Goal: Information Seeking & Learning: Learn about a topic

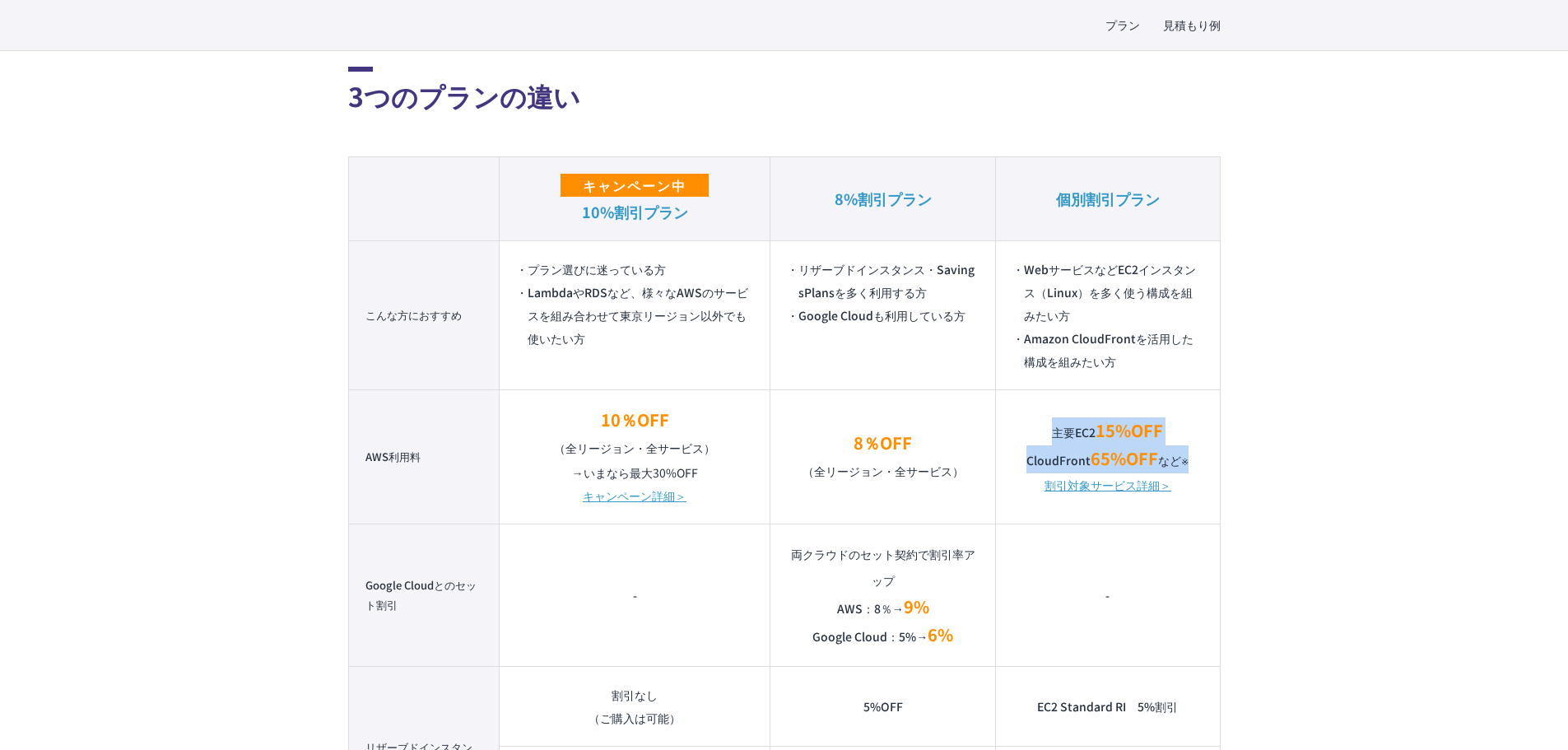
drag, startPoint x: 1054, startPoint y: 434, endPoint x: 1204, endPoint y: 466, distance: 153.4
click at [1040, 466] on td "主要EC2 15%OFF CloudFront 65%OFF など ※ 割引対象サービス詳細＞" at bounding box center [1108, 456] width 224 height 134
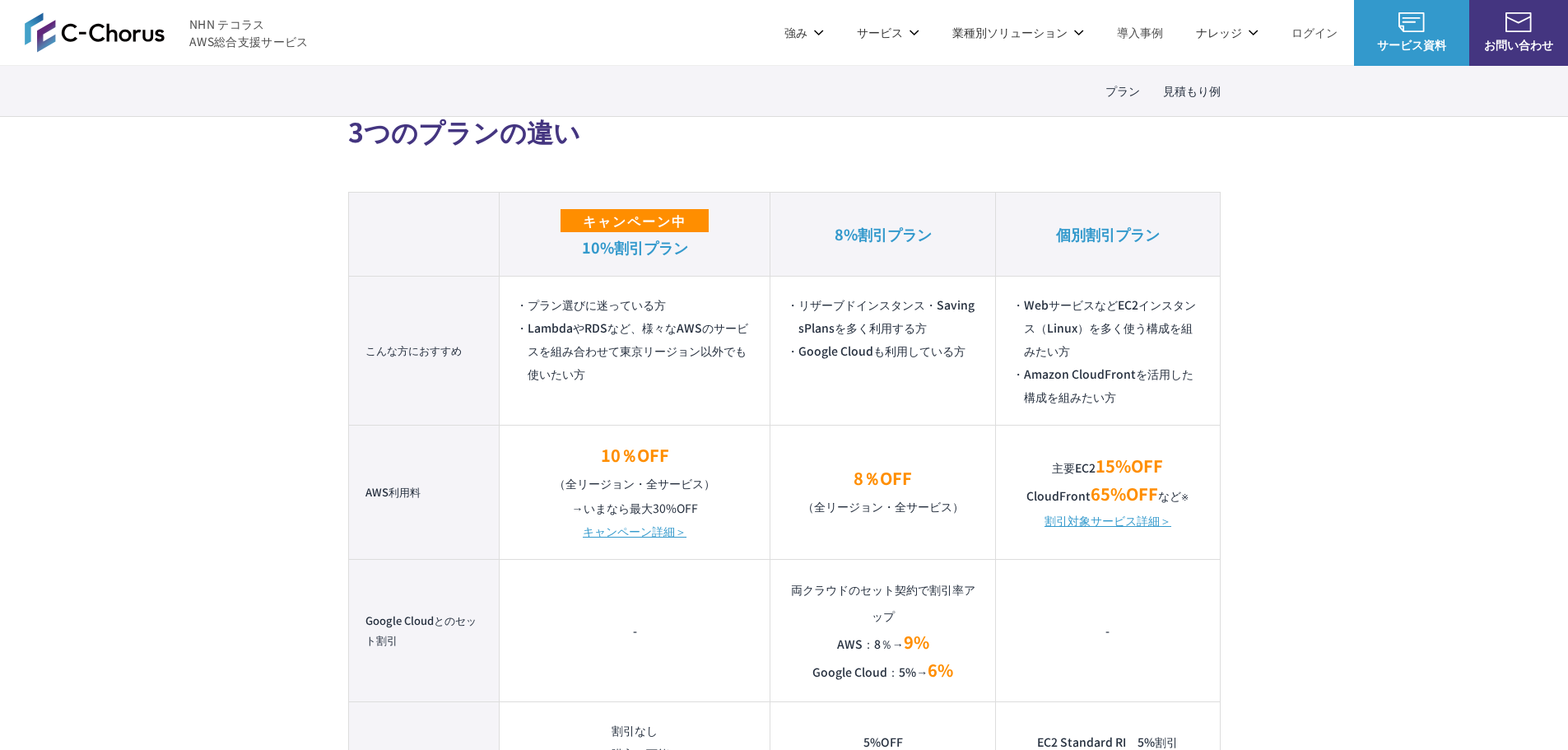
scroll to position [992, 0]
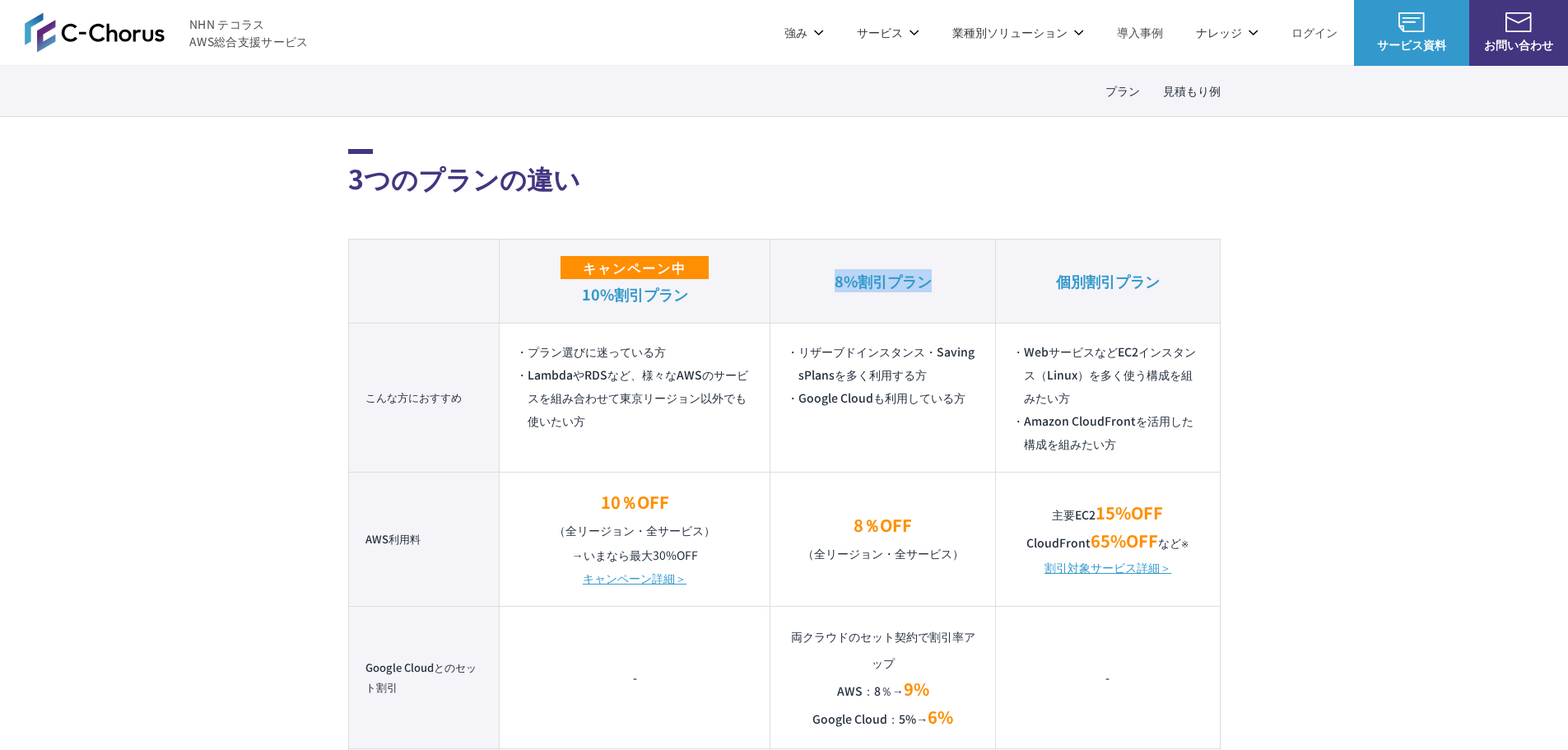
drag, startPoint x: 838, startPoint y: 282, endPoint x: 949, endPoint y: 279, distance: 111.0
click at [949, 279] on th "8%割引プラン" at bounding box center [884, 281] width 226 height 84
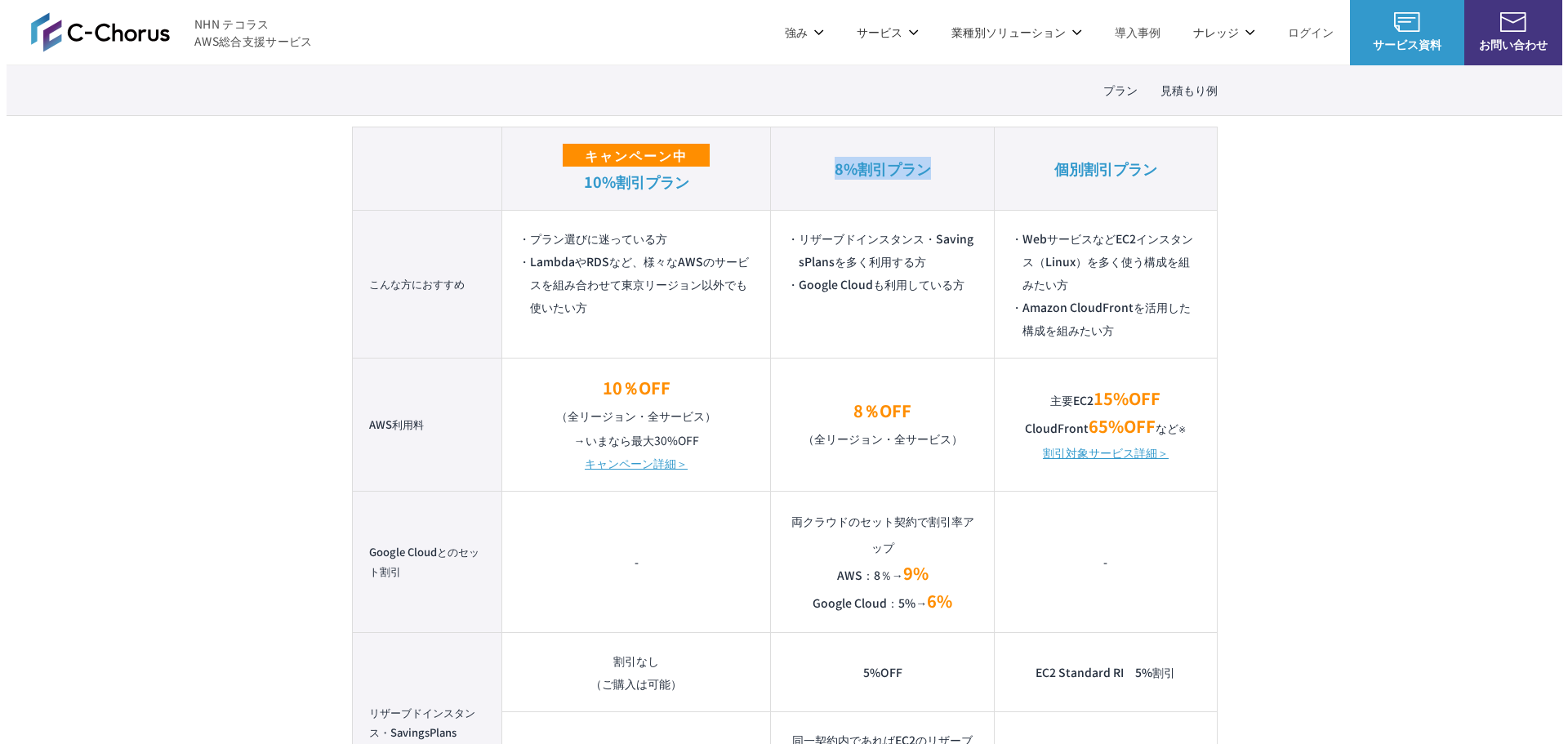
scroll to position [1066, 0]
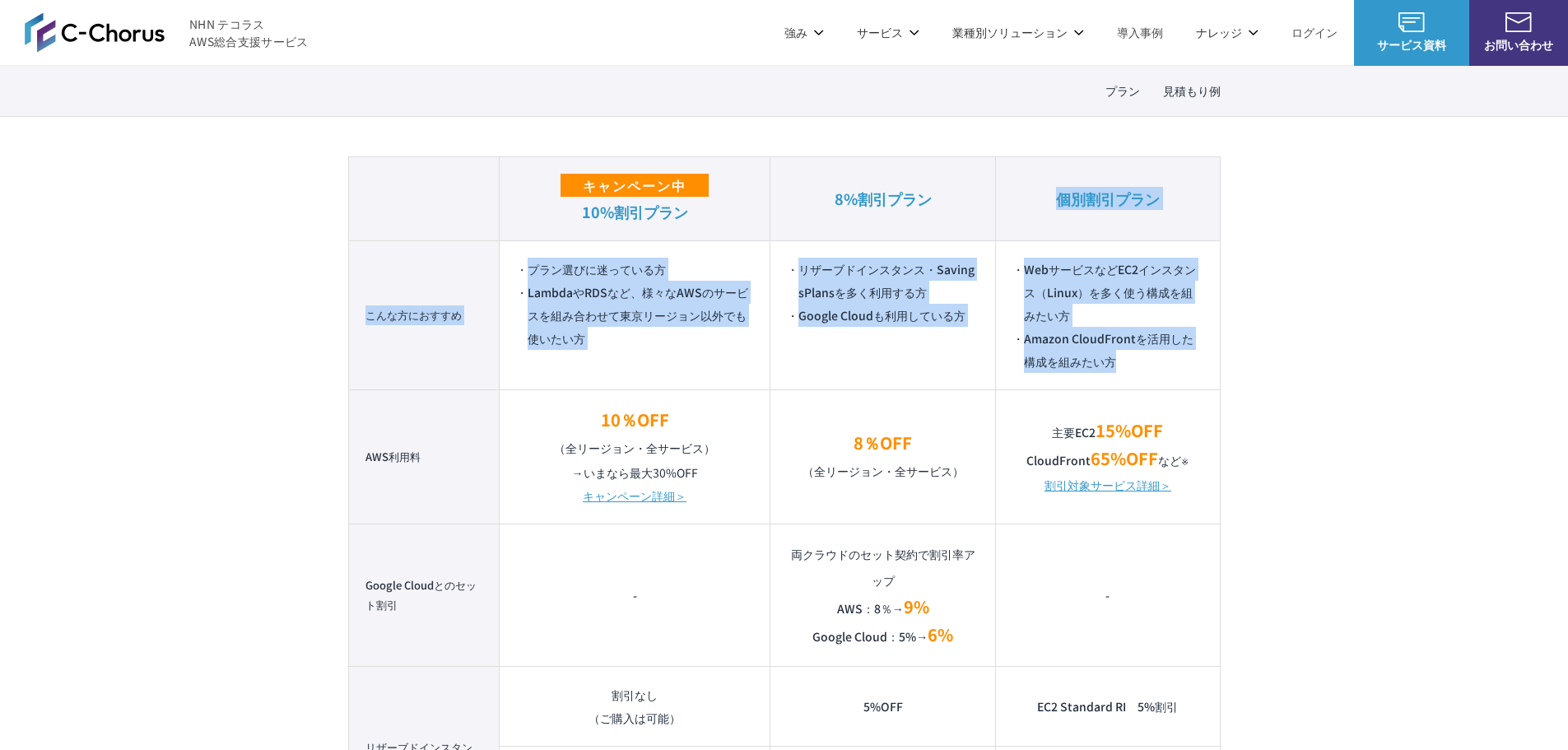
drag, startPoint x: 1058, startPoint y: 202, endPoint x: 1169, endPoint y: 377, distance: 207.2
click at [1040, 377] on table "キャンペーン中 10%割引プラン 8%割引プラン 個別割引プラン こんな方におすすめ プラン選びに迷っている方 LambdaやRDSなど、様々なAWSのサービ…" at bounding box center [784, 615] width 872 height 917
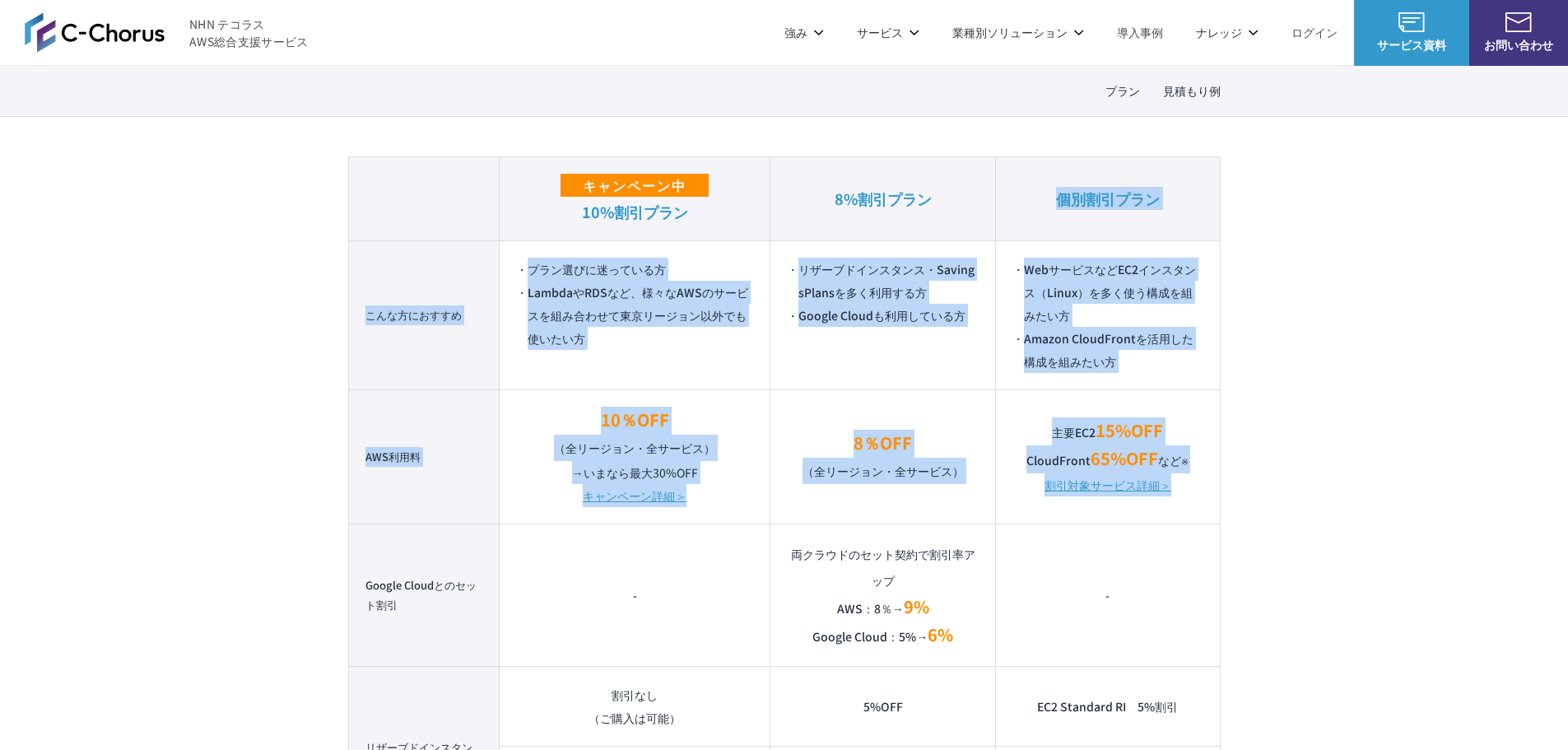
drag, startPoint x: 1188, startPoint y: 490, endPoint x: 1061, endPoint y: 208, distance: 309.3
click at [1040, 208] on table "キャンペーン中 10%割引プラン 8%割引プラン 個別割引プラン こんな方におすすめ プラン選びに迷っている方 LambdaやRDSなど、様々なAWSのサービ…" at bounding box center [784, 615] width 872 height 917
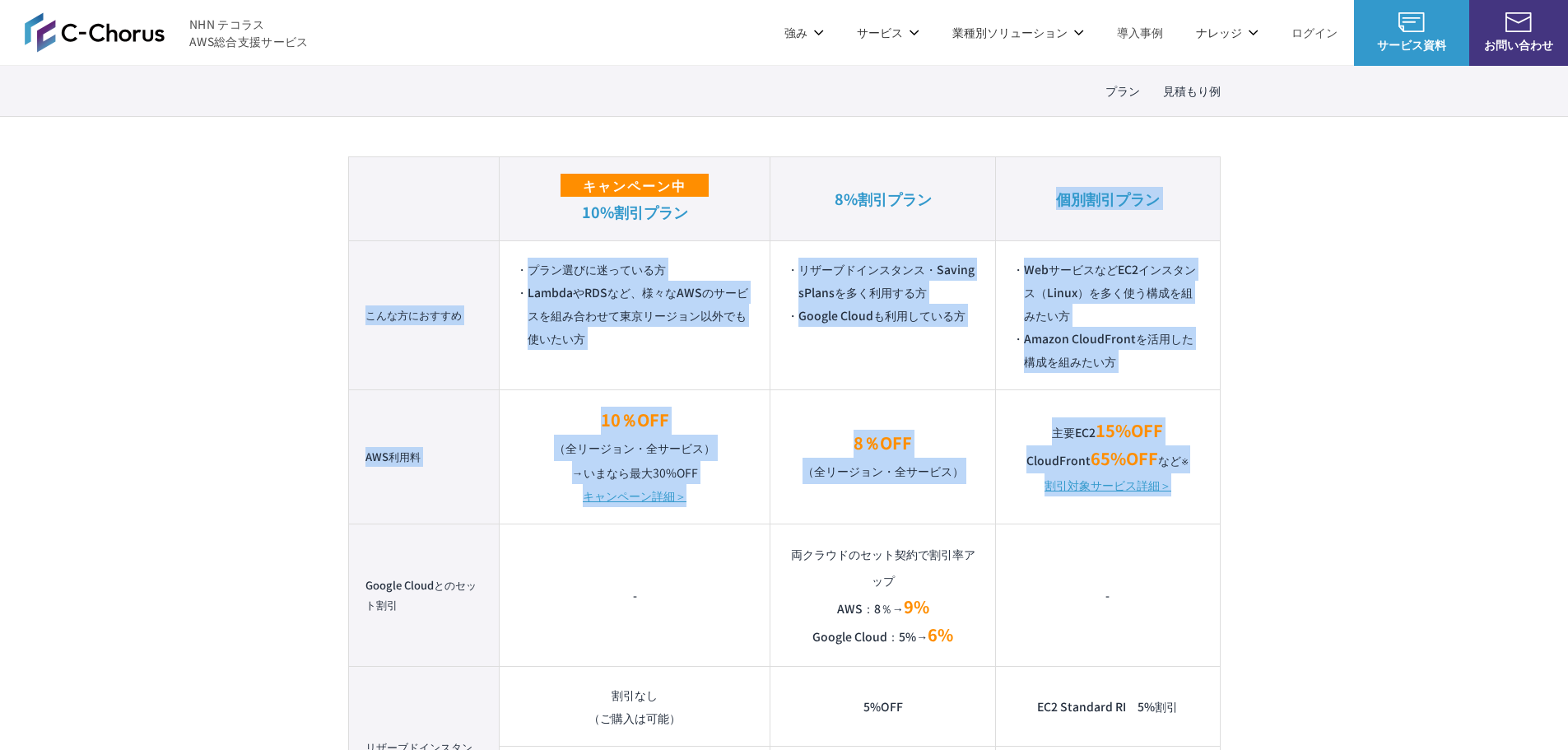
drag, startPoint x: 1195, startPoint y: 486, endPoint x: 1053, endPoint y: 198, distance: 321.1
click at [1040, 198] on table "キャンペーン中 10%割引プラン 8%割引プラン 個別割引プラン こんな方におすすめ プラン選びに迷っている方 LambdaやRDSなど、様々なAWSのサービ…" at bounding box center [784, 615] width 872 height 917
click at [1040, 203] on em "個別割引プラン" at bounding box center [1108, 199] width 104 height 21
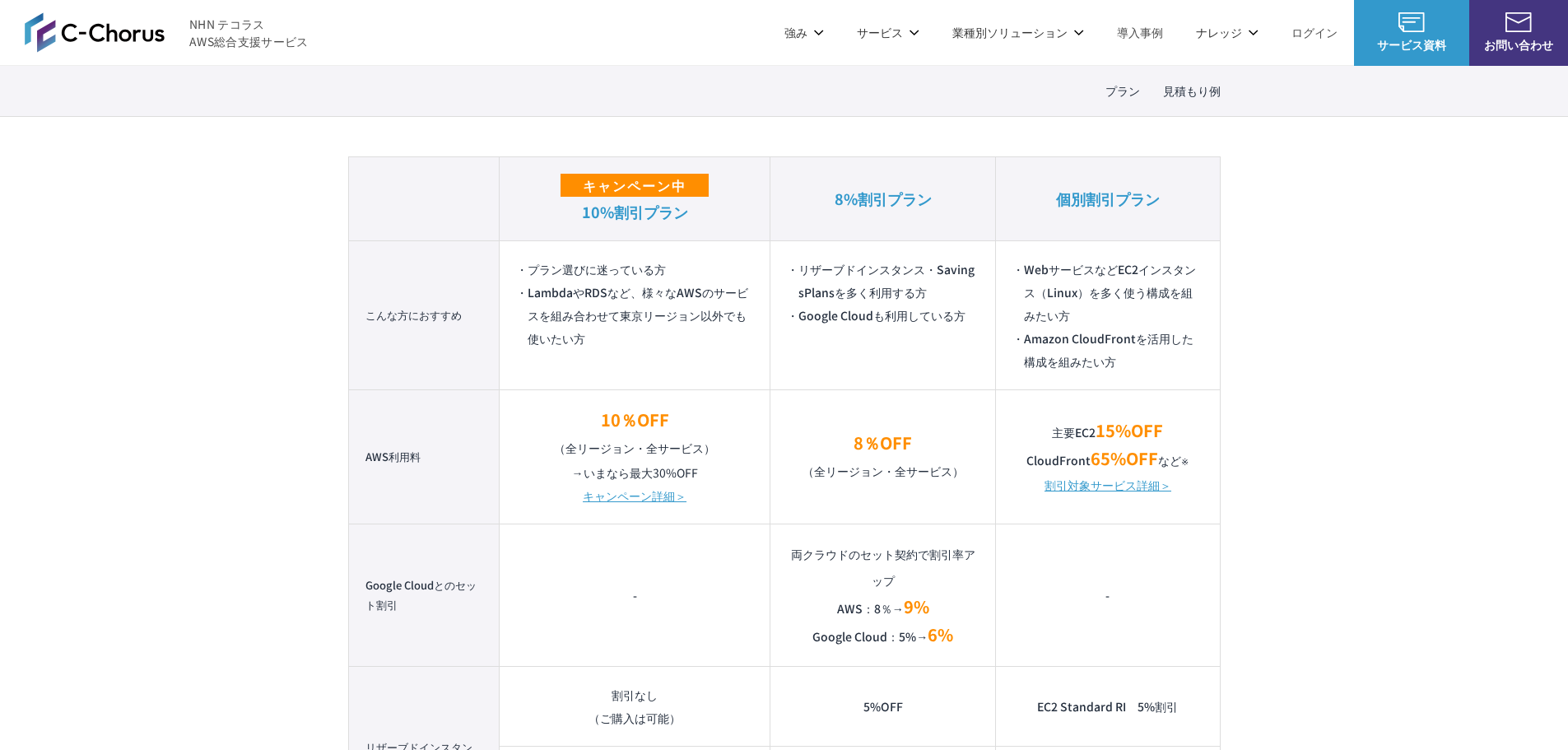
click at [1040, 486] on link "割引対象サービス詳細＞" at bounding box center [1108, 485] width 127 height 23
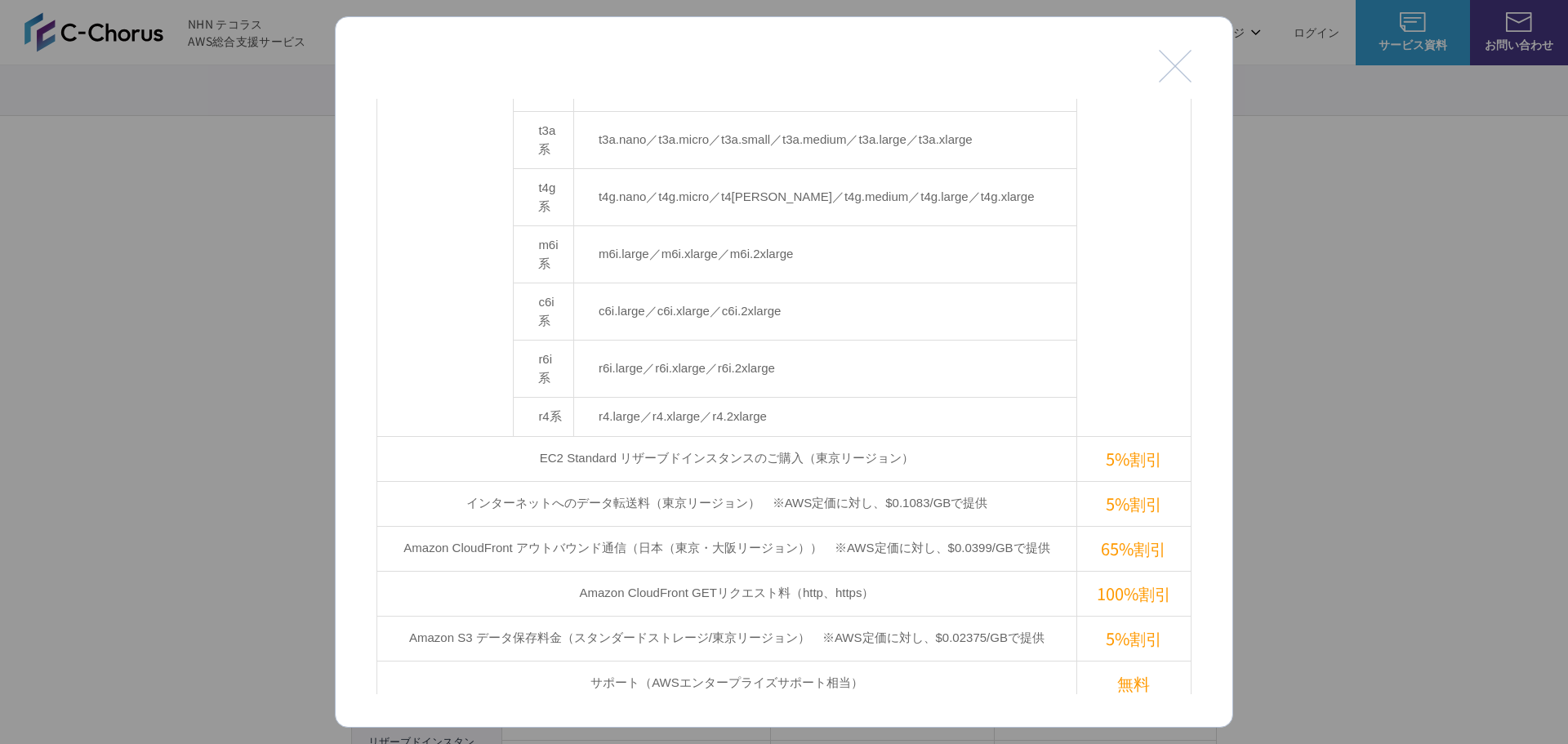
scroll to position [571, 0]
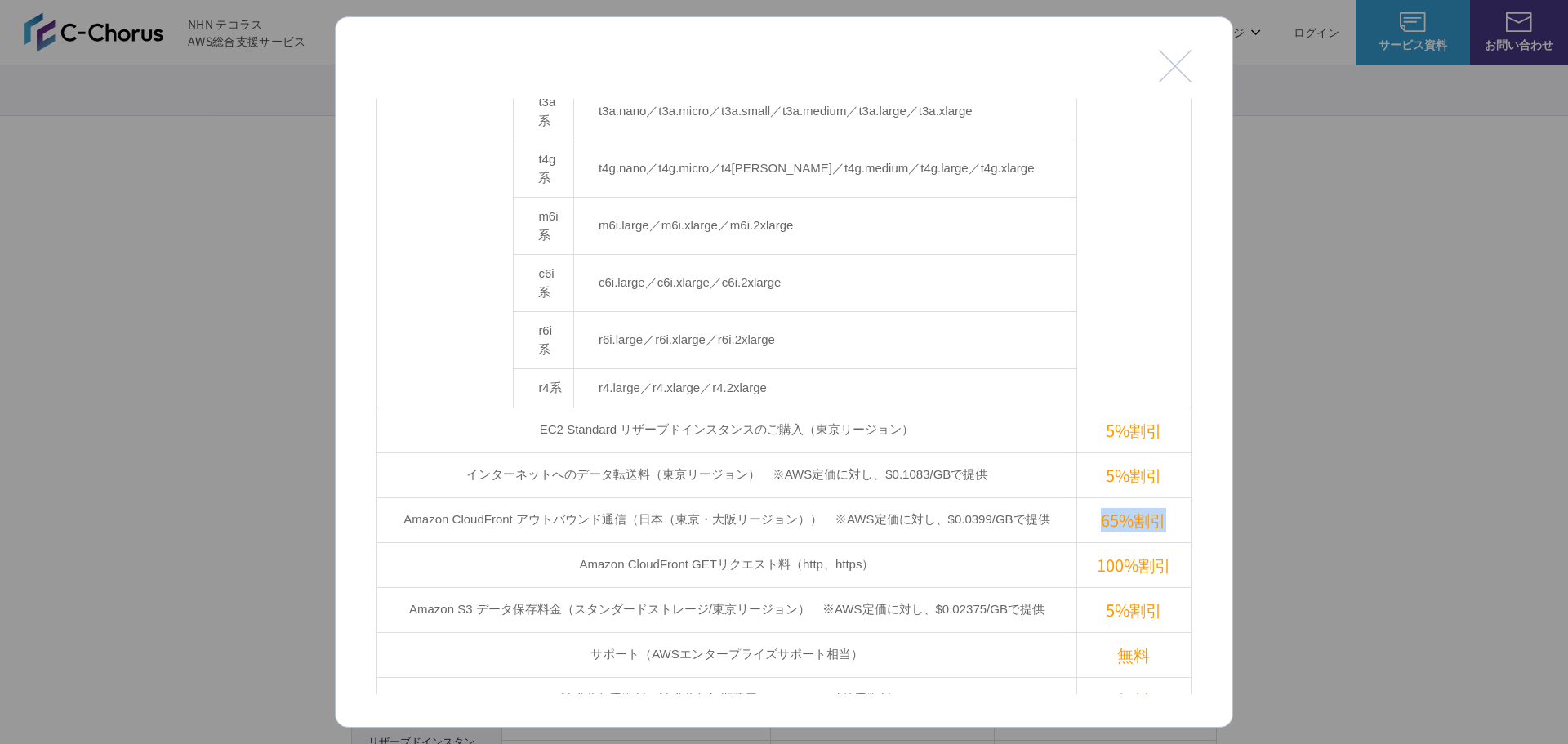
drag, startPoint x: 1155, startPoint y: 356, endPoint x: 1068, endPoint y: 352, distance: 87.1
click at [1032, 497] on td "65%割引" at bounding box center [1134, 519] width 115 height 45
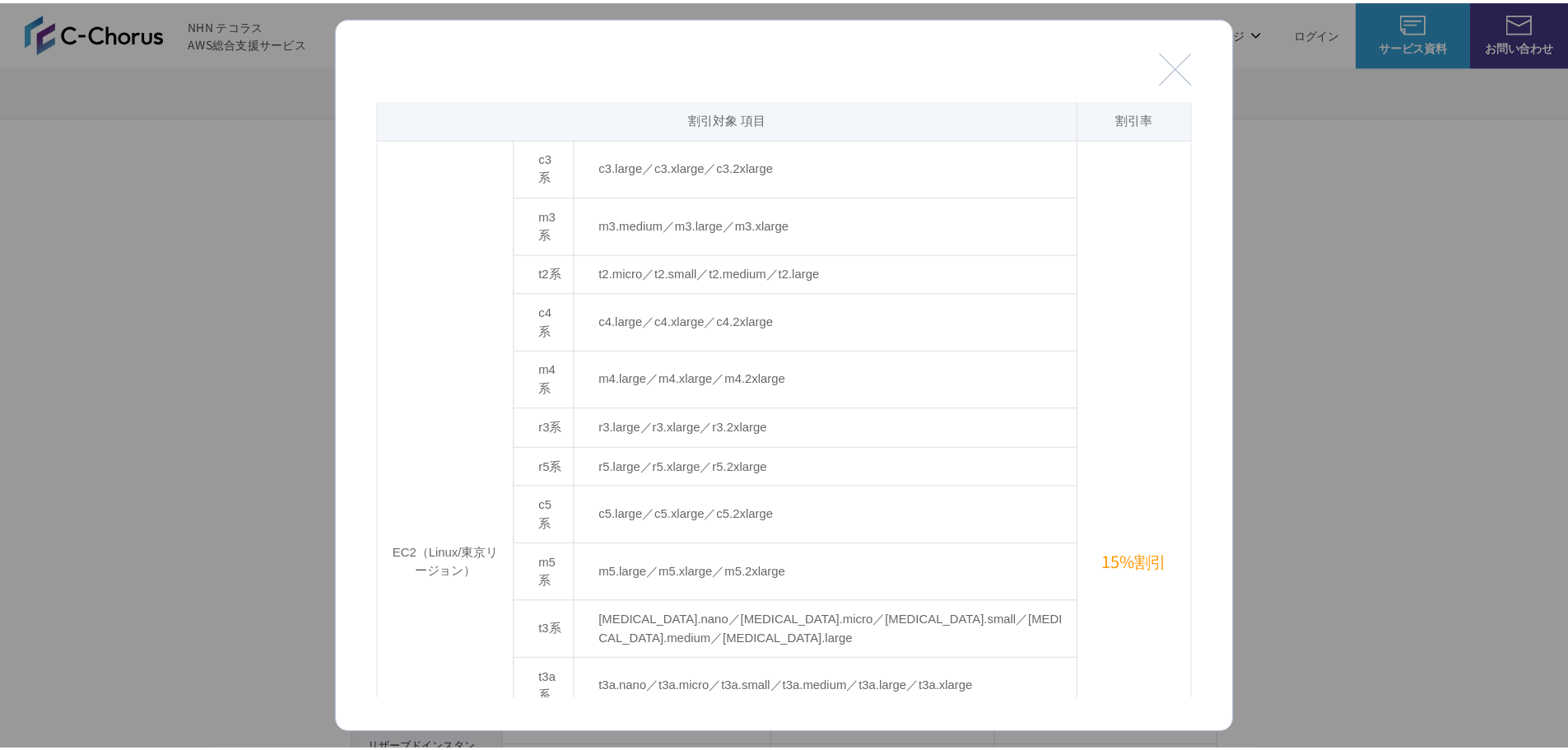
scroll to position [0, 0]
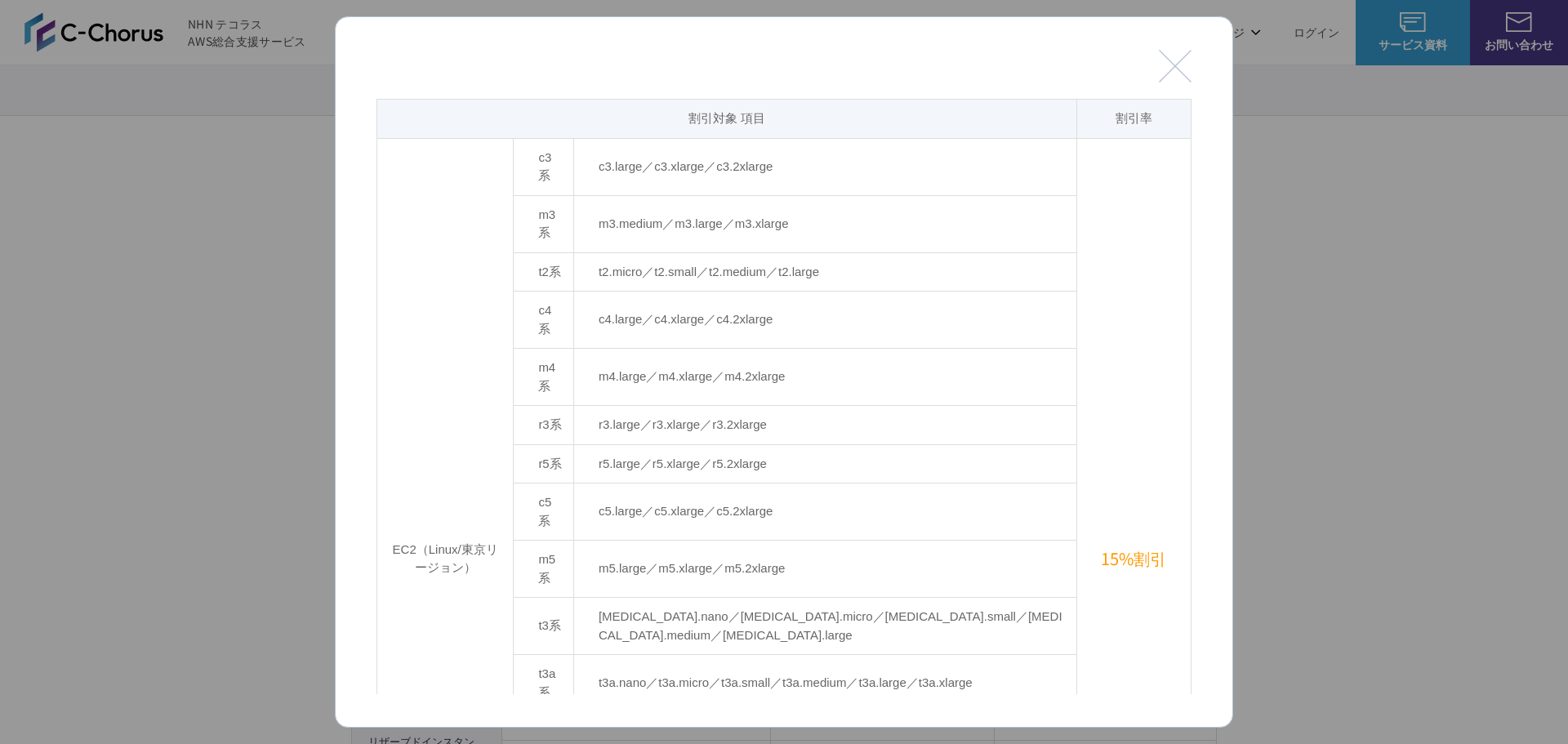
click at [1032, 75] on button "閉じる" at bounding box center [1175, 66] width 33 height 33
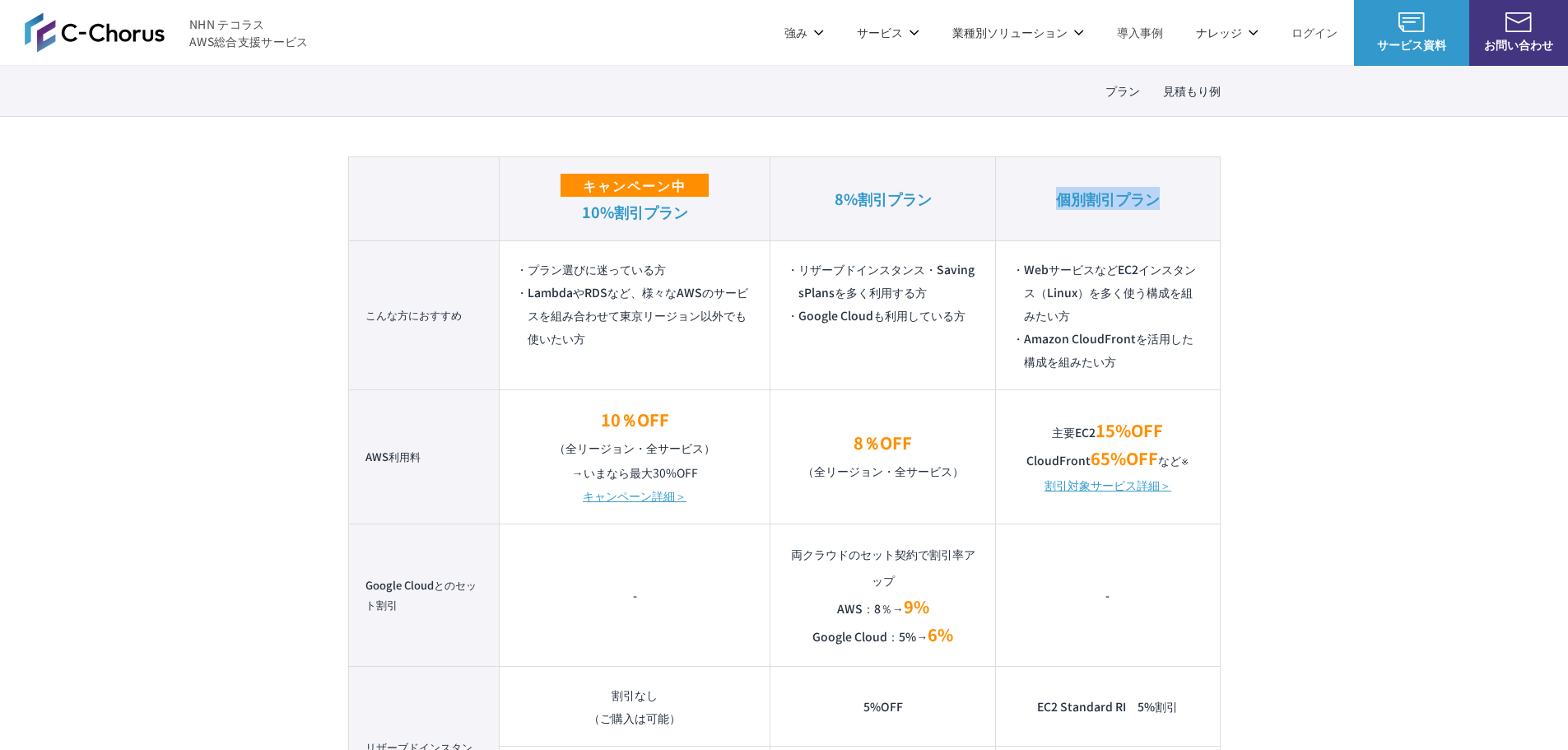
drag, startPoint x: 1054, startPoint y: 200, endPoint x: 1187, endPoint y: 199, distance: 133.0
click at [1040, 199] on th "個別割引プラン" at bounding box center [1108, 199] width 224 height 84
click at [1040, 331] on li "Amazon CloudFrontを活用した構成を組みたい方" at bounding box center [1107, 349] width 190 height 46
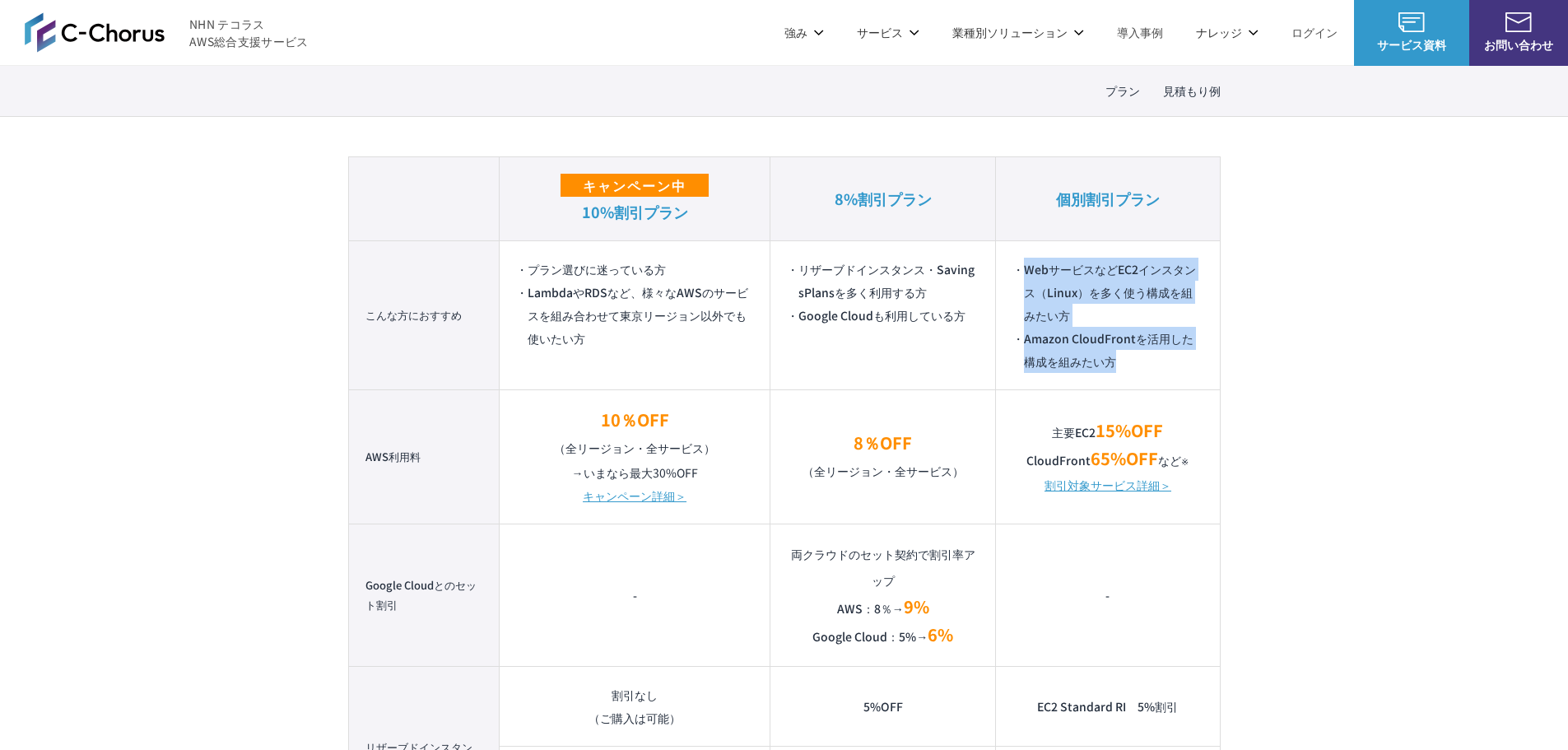
drag, startPoint x: 1118, startPoint y: 360, endPoint x: 1024, endPoint y: 248, distance: 146.2
click at [1024, 248] on td "WebサービスなどEC2インスタンス（Linux）を多く使う構成を組みたい方 Amazon CloudFrontを活用した構成を組みたい方" at bounding box center [1108, 315] width 224 height 149
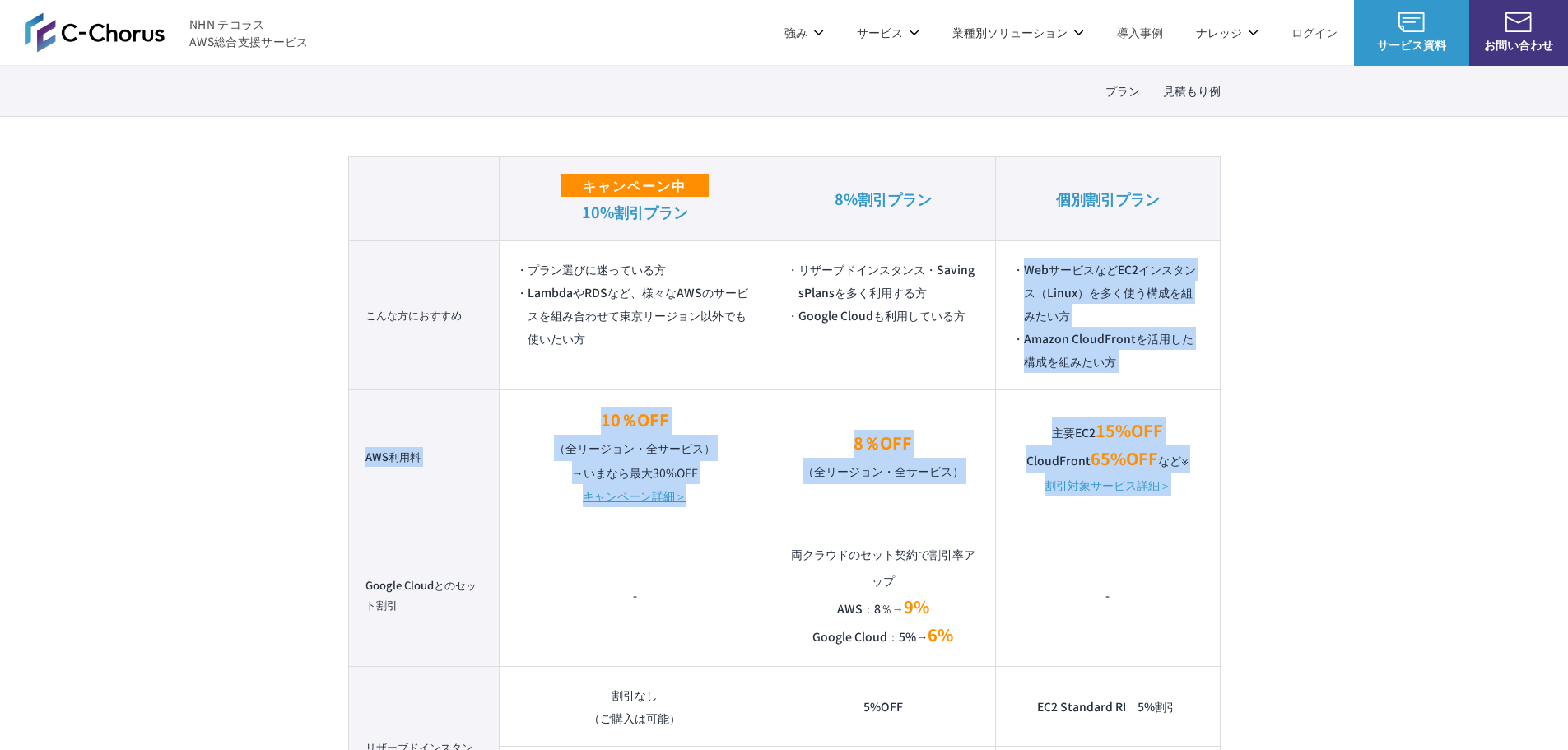
drag, startPoint x: 1191, startPoint y: 498, endPoint x: 1024, endPoint y: 259, distance: 291.6
click at [1024, 259] on tbody "こんな方におすすめ プラン選びに迷っている方 LambdaやRDSなど、様々なAWSのサービスを組み合わせて東京リージョン以外でも使いたい方 リザーブドインス…" at bounding box center [783, 657] width 871 height 833
click at [1040, 287] on li "WebサービスなどEC2インスタンス（Linux）を多く使う構成を組みたい方" at bounding box center [1107, 293] width 190 height 69
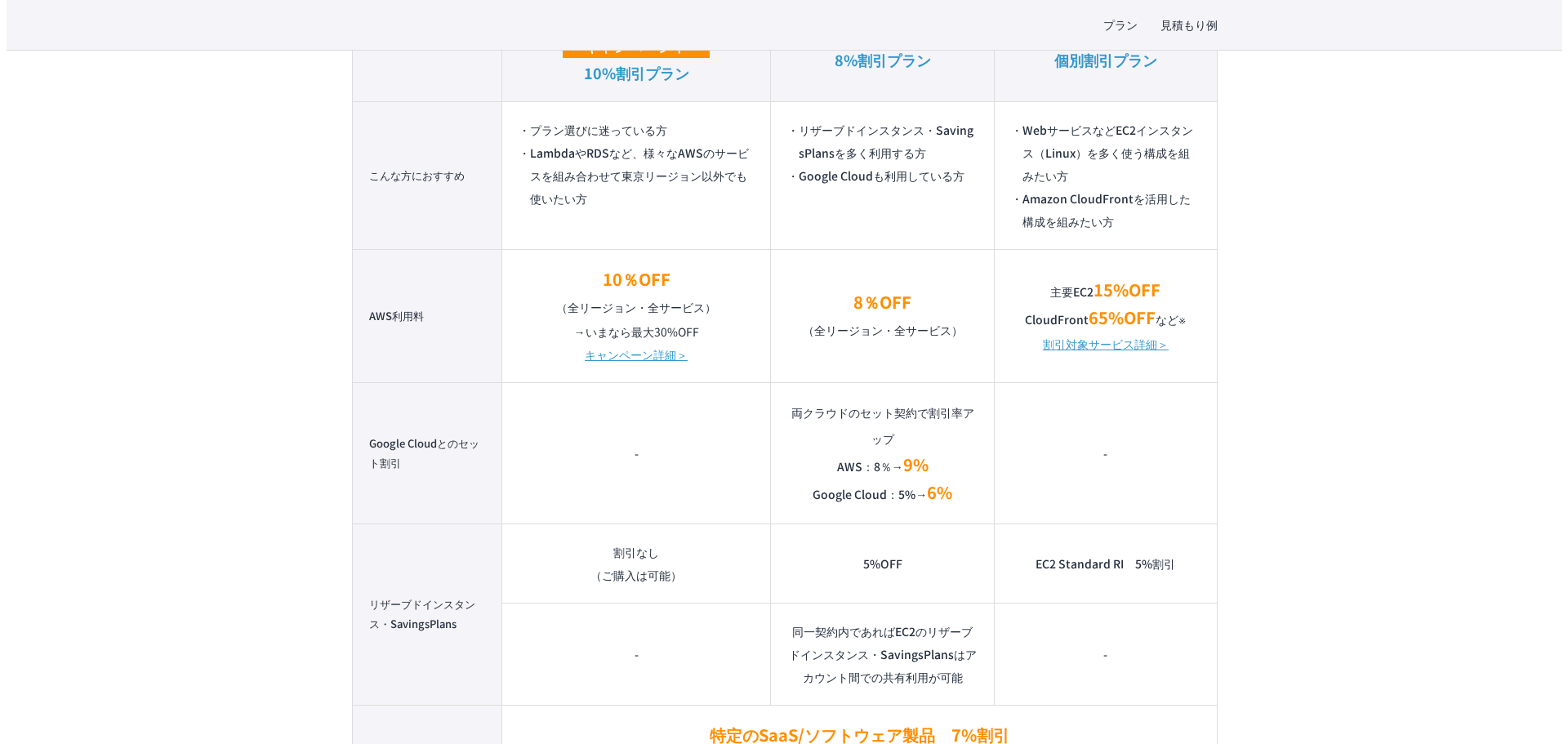
scroll to position [1230, 0]
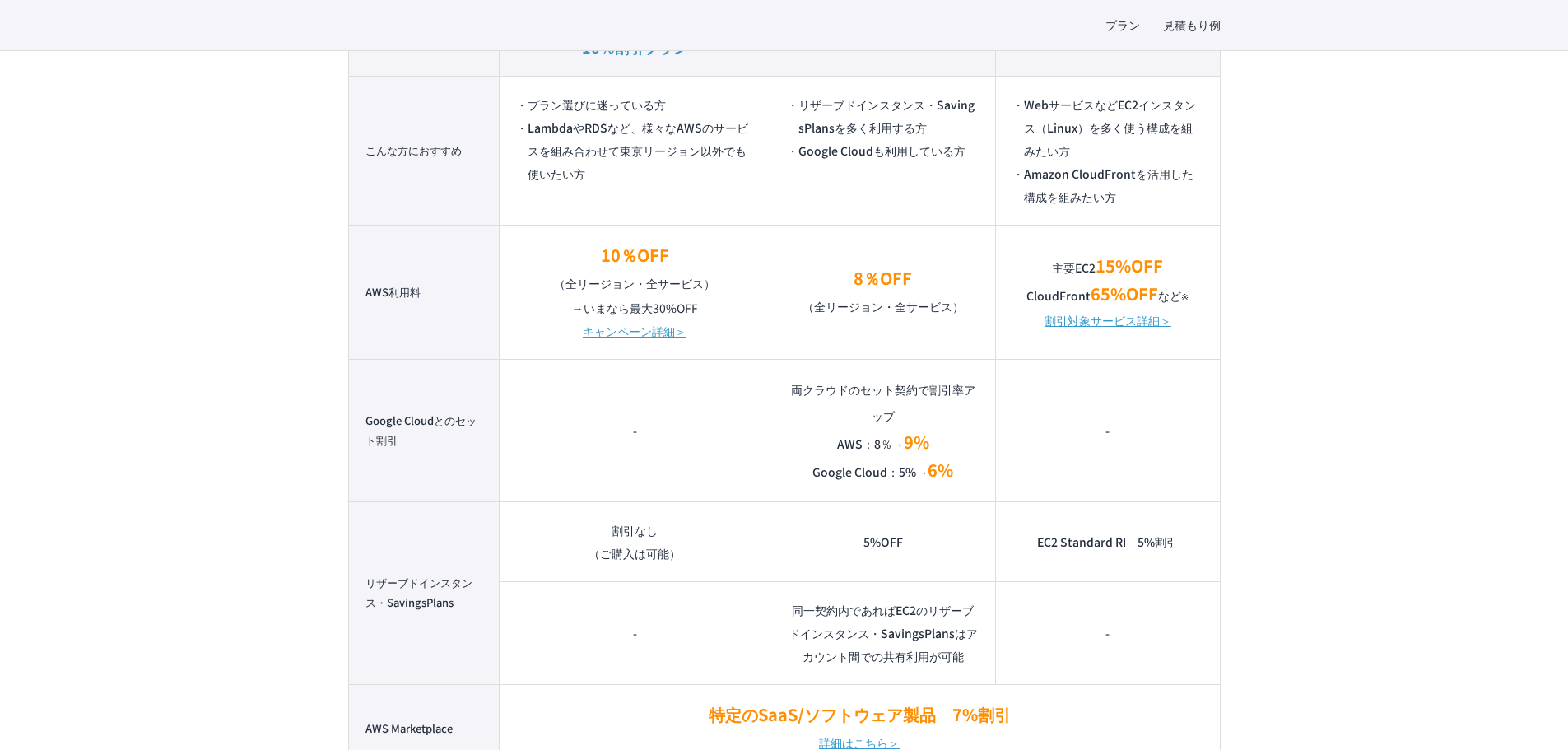
click at [1040, 321] on link "割引対象サービス詳細＞" at bounding box center [1108, 320] width 127 height 23
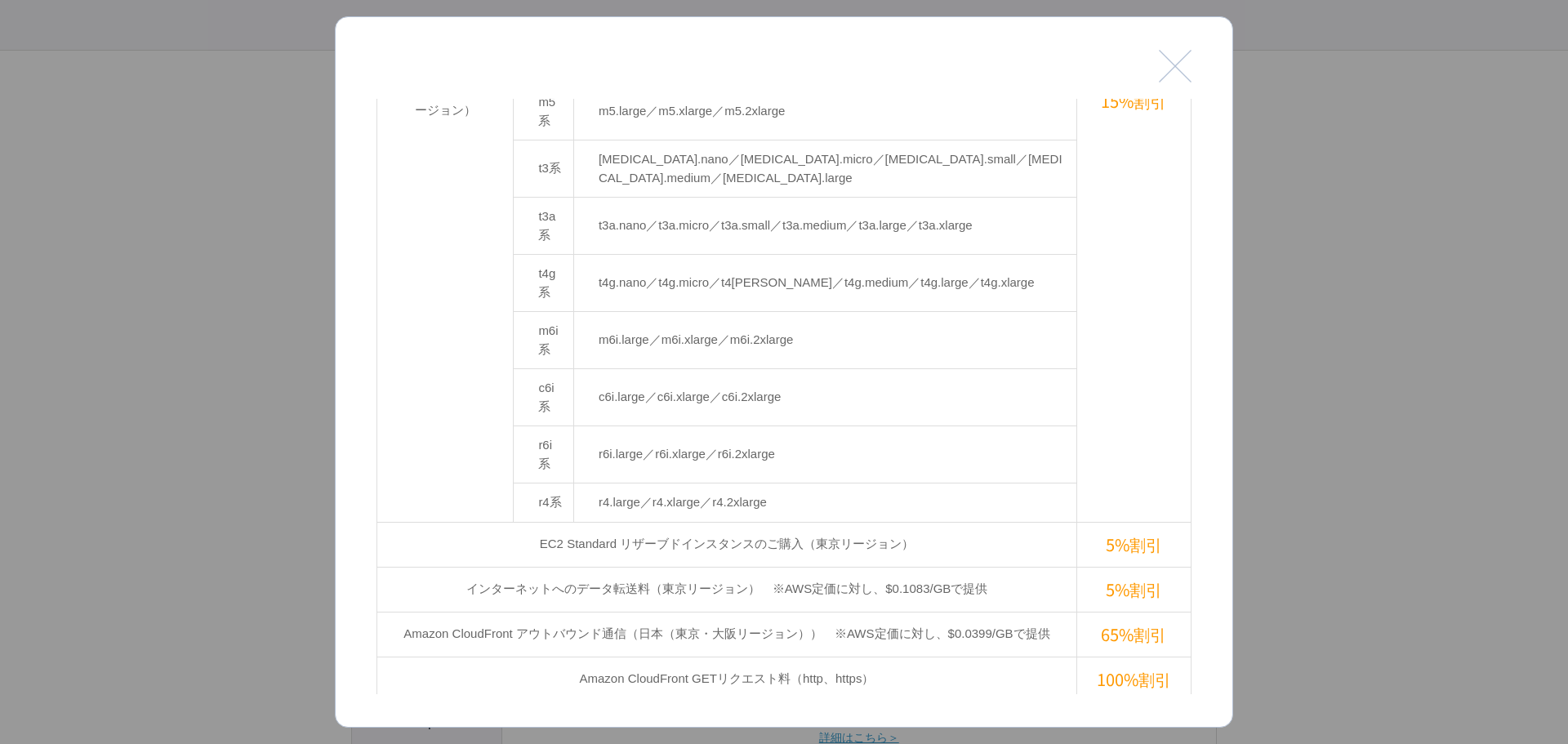
scroll to position [784, 0]
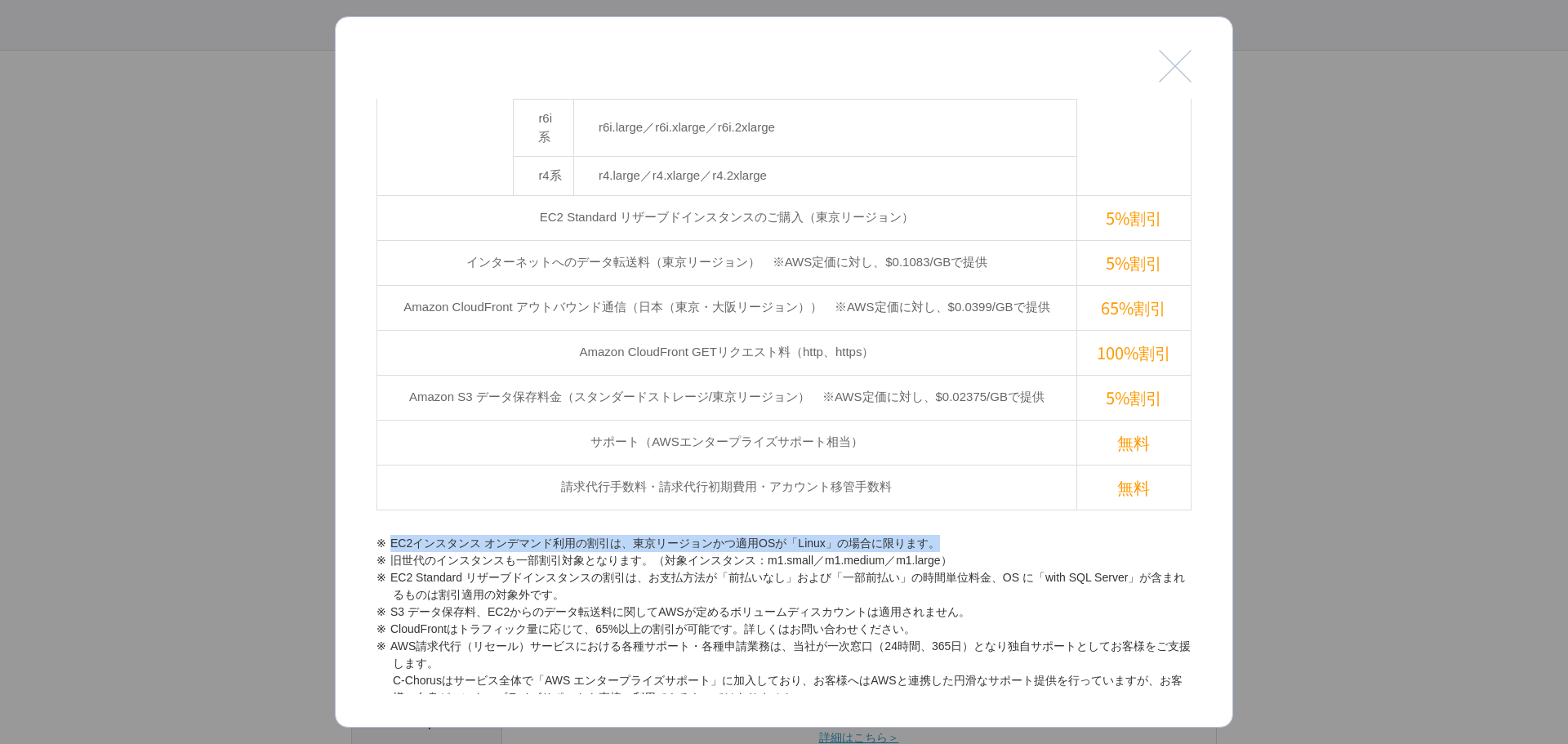
drag, startPoint x: 389, startPoint y: 374, endPoint x: 973, endPoint y: 370, distance: 584.0
click at [973, 514] on li "EC2インスタンス オンデマンド利用の割引は、東京リージョンかつ適用OSが「Linux」の場合に限ります。" at bounding box center [784, 543] width 815 height 17
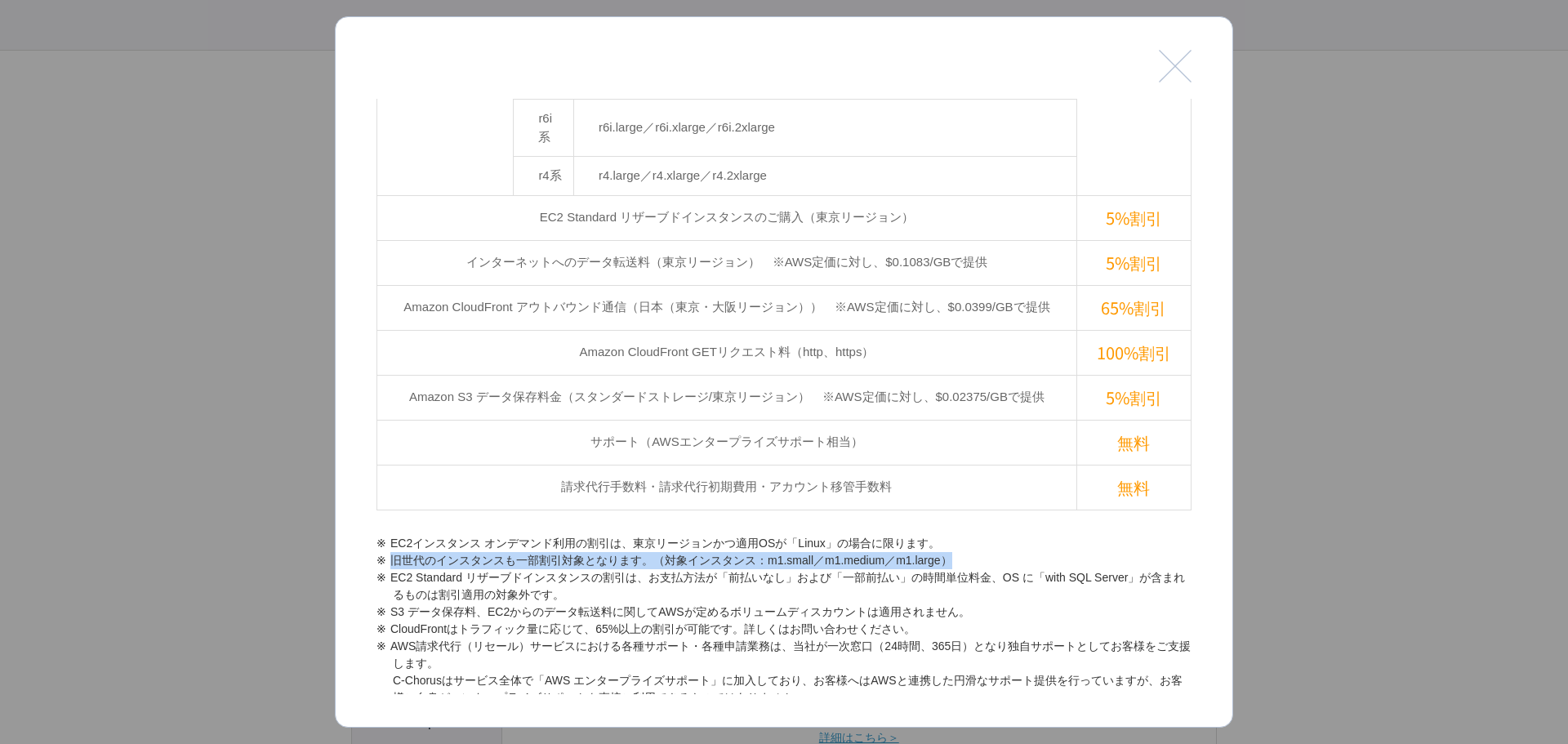
drag, startPoint x: 392, startPoint y: 397, endPoint x: 1013, endPoint y: 397, distance: 621.0
click at [1013, 514] on li "旧世代のインスタンスも一部割引対象となります。（対象インスタンス：m1.small／m1.medium／m1.large）" at bounding box center [784, 560] width 815 height 17
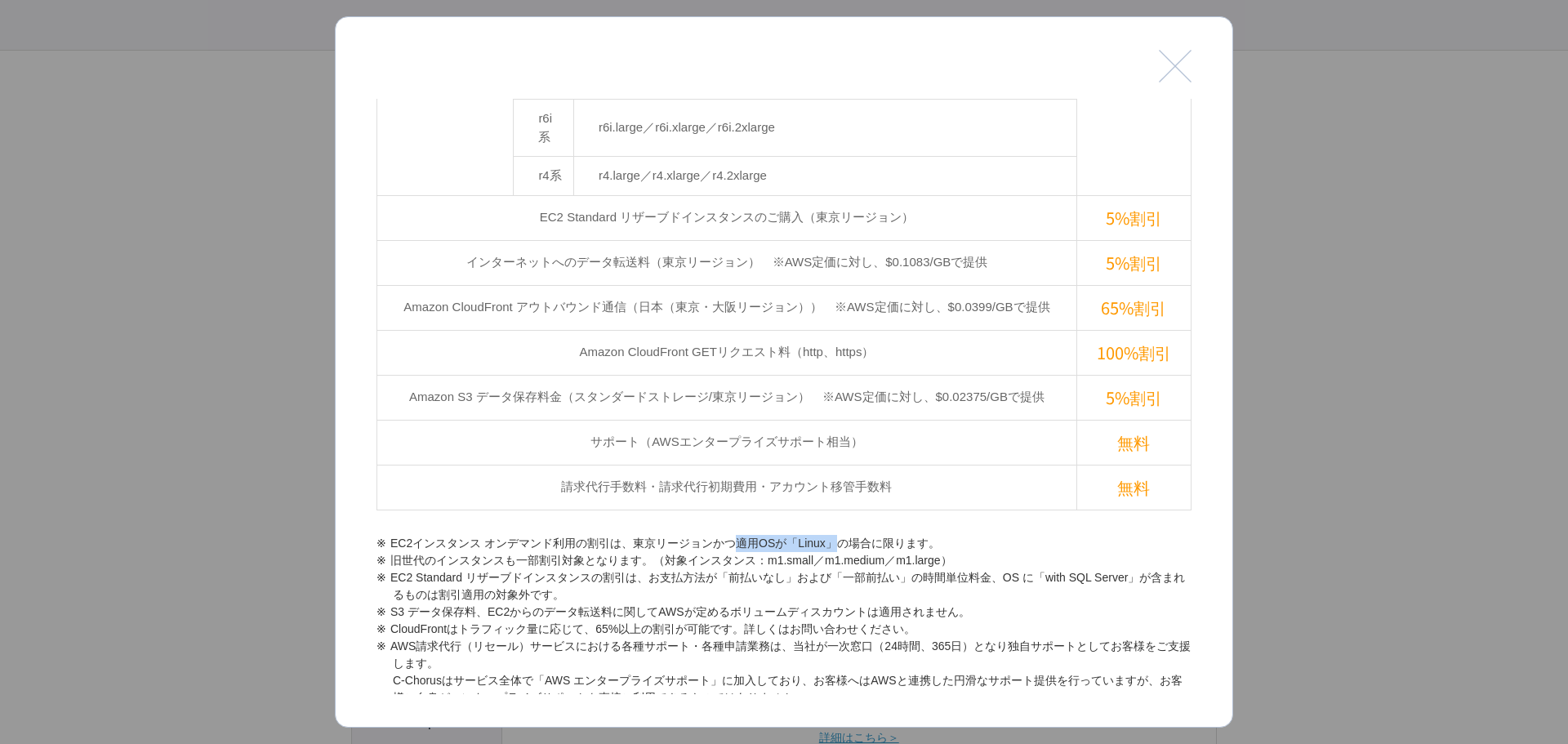
drag, startPoint x: 739, startPoint y: 377, endPoint x: 842, endPoint y: 373, distance: 103.1
click at [842, 514] on li "EC2インスタンス オンデマンド利用の割引は、東京リージョンかつ適用OSが「Linux」の場合に限ります。" at bounding box center [784, 543] width 815 height 17
click at [811, 514] on li "EC2インスタンス オンデマンド利用の割引は、東京リージョンかつ適用OSが「Linux」の場合に限ります。" at bounding box center [784, 543] width 815 height 17
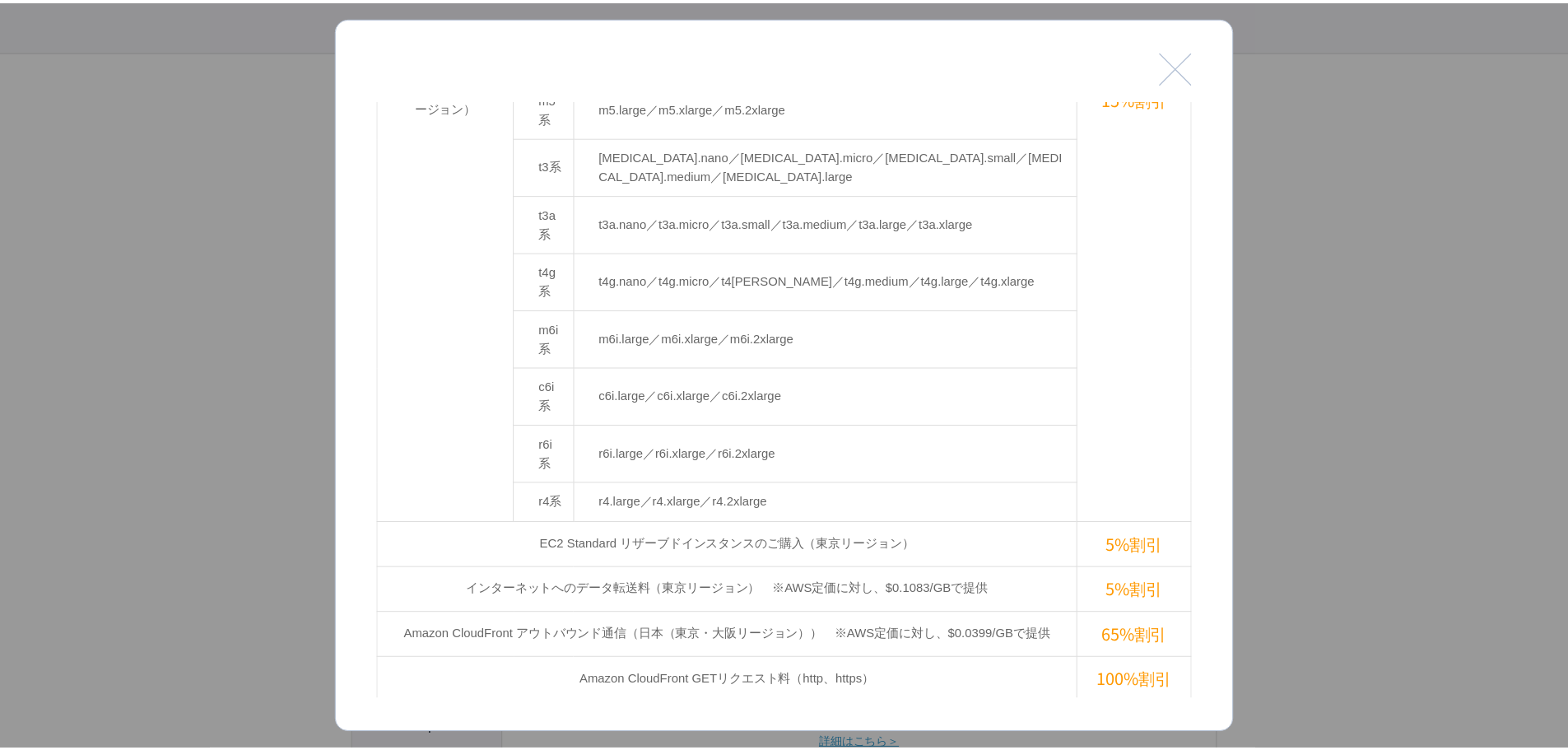
scroll to position [461, 0]
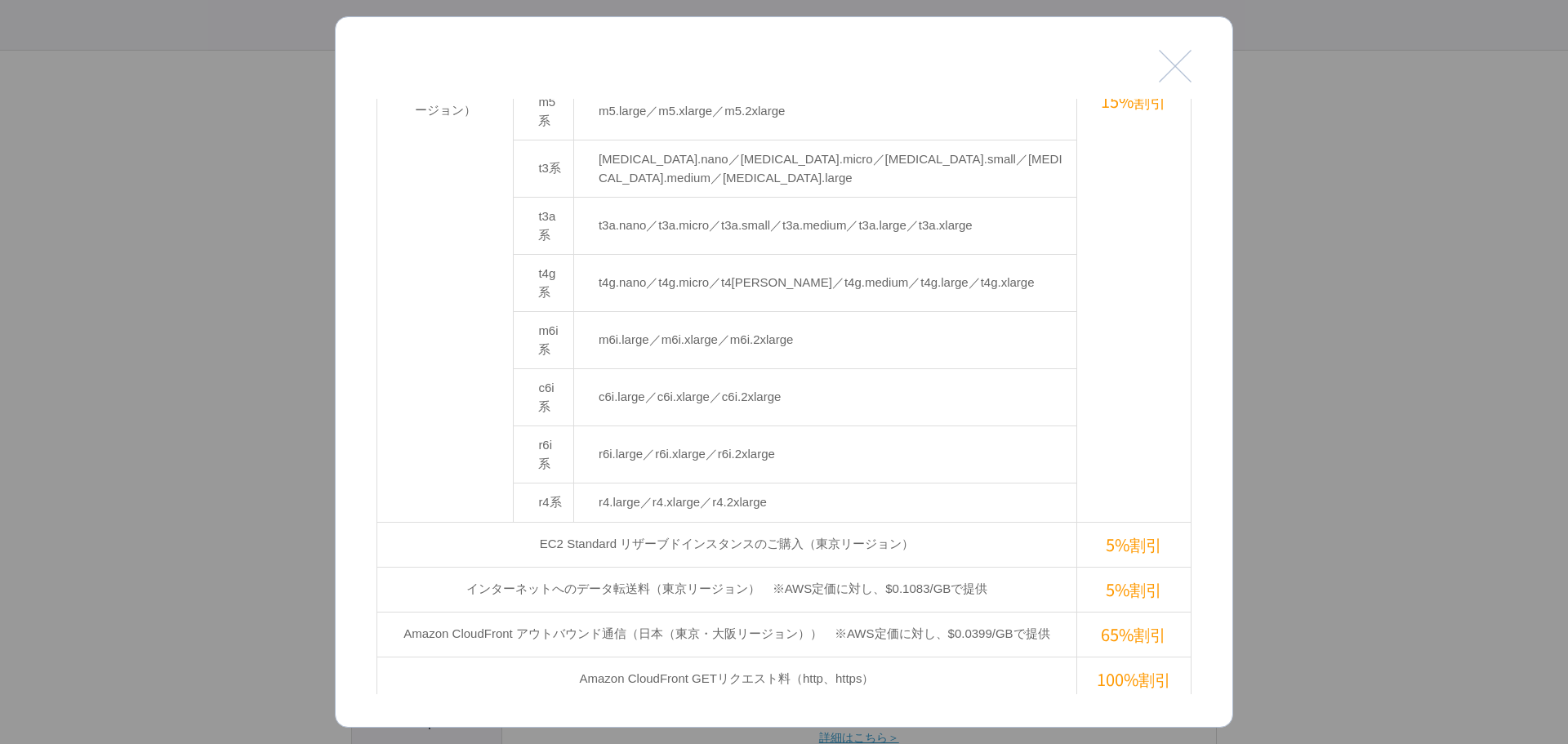
click at [1032, 71] on button "閉じる" at bounding box center [1175, 66] width 33 height 33
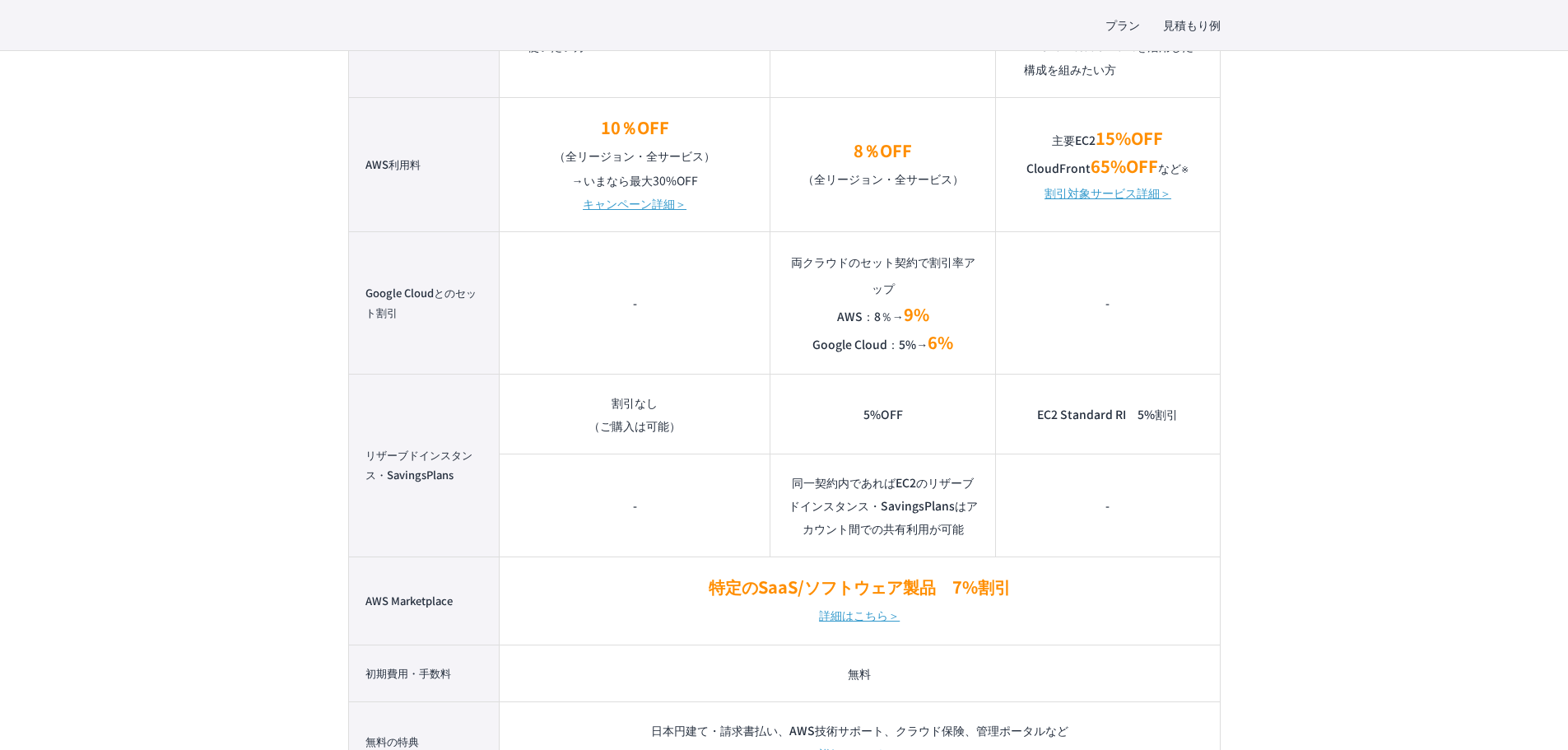
scroll to position [1404, 0]
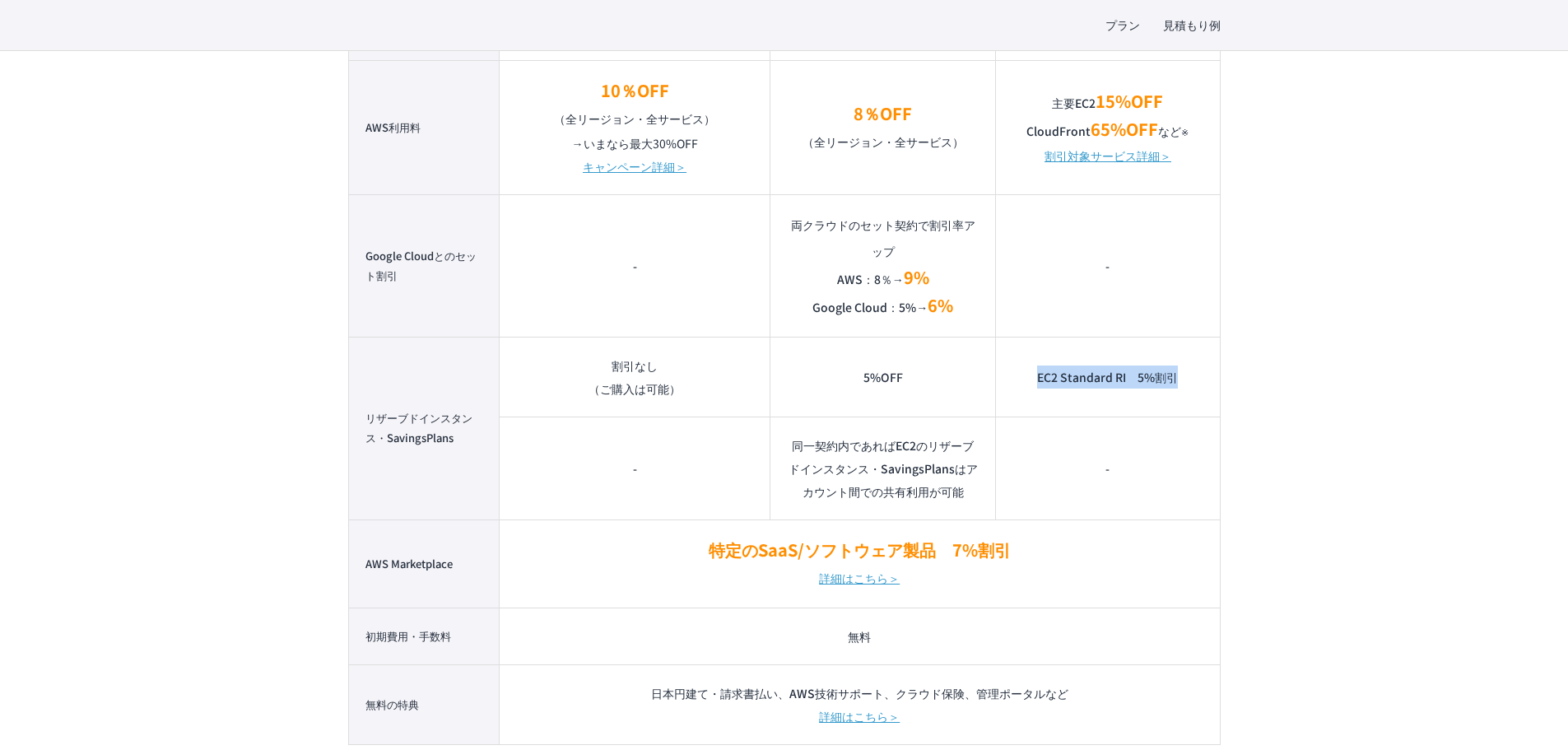
drag, startPoint x: 1039, startPoint y: 376, endPoint x: 1195, endPoint y: 375, distance: 156.0
click at [1040, 375] on td "EC2 Standard RI　5%割引" at bounding box center [1108, 376] width 224 height 80
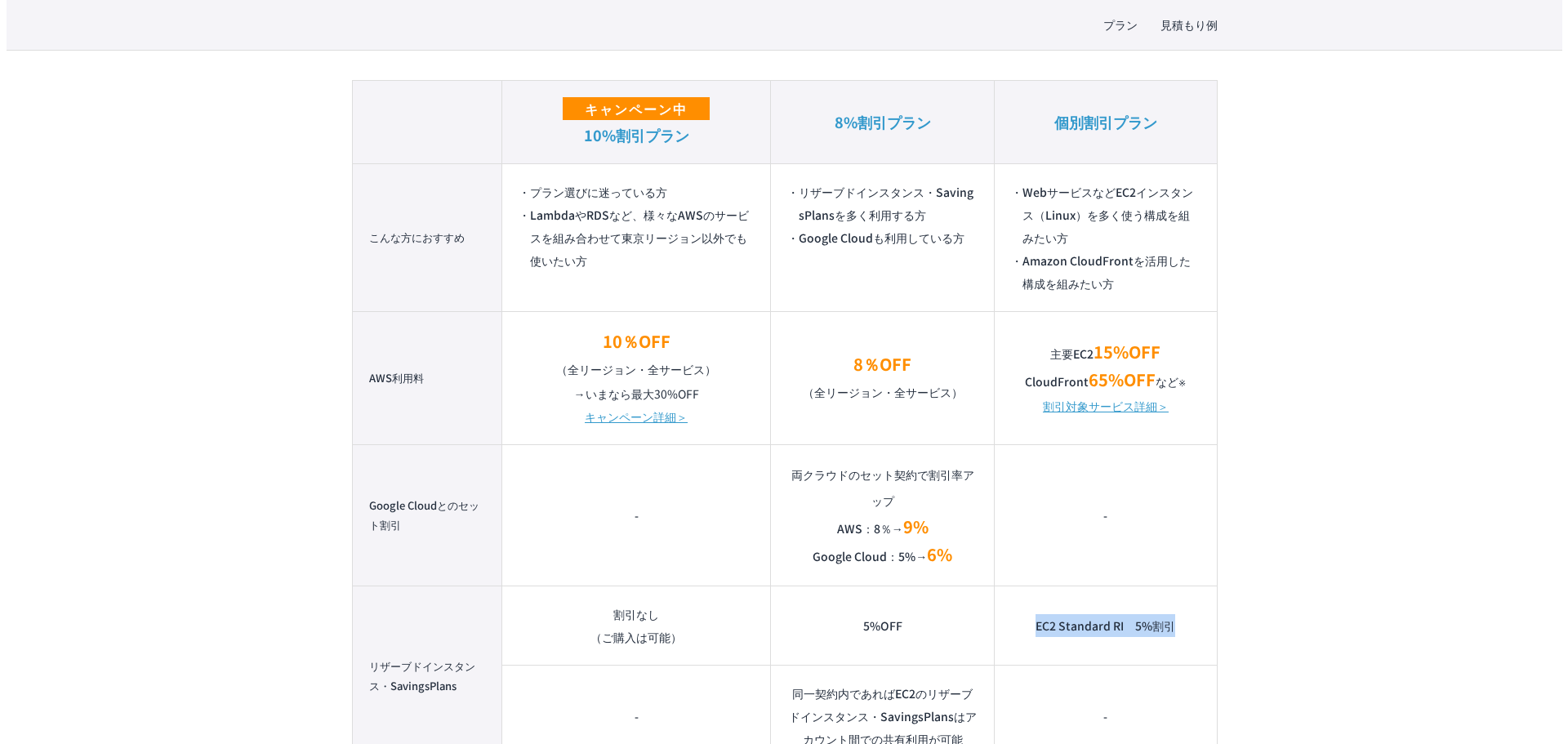
scroll to position [1143, 0]
drag, startPoint x: 1098, startPoint y: 401, endPoint x: 1061, endPoint y: 410, distance: 38.1
drag, startPoint x: 1061, startPoint y: 410, endPoint x: 1049, endPoint y: 410, distance: 12.0
click at [1032, 410] on link "割引対象サービス詳細＞" at bounding box center [1099, 404] width 126 height 23
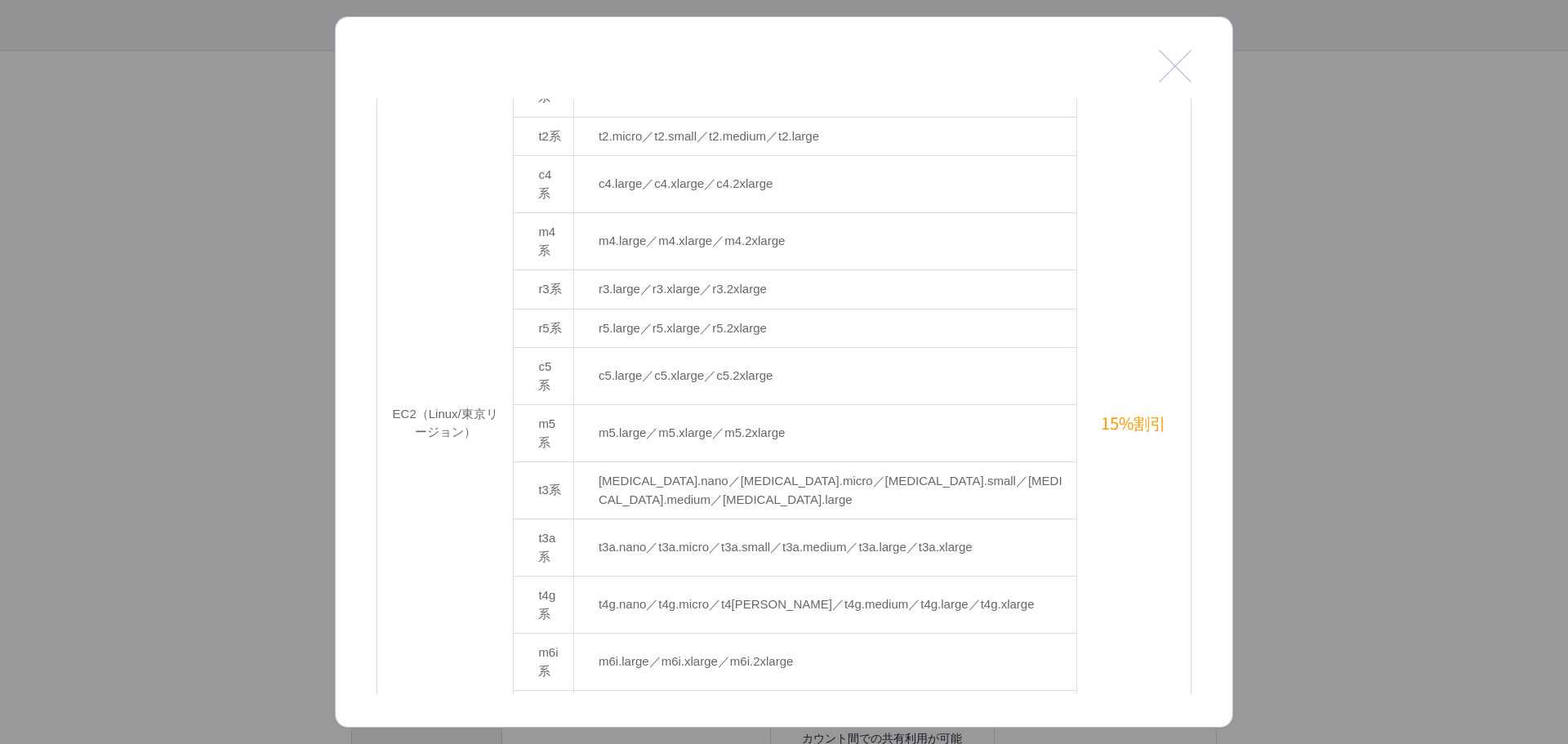
scroll to position [490, 0]
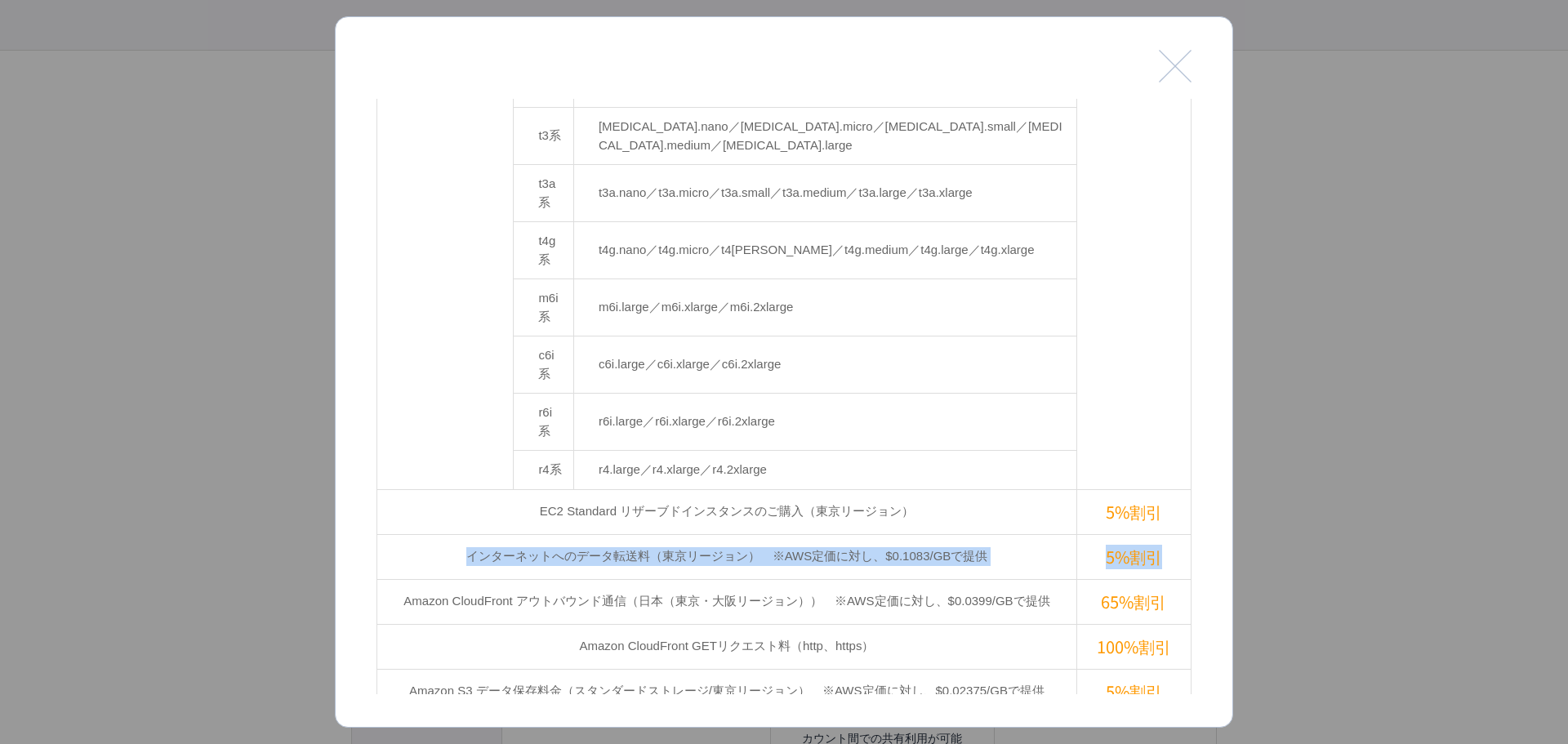
drag, startPoint x: 447, startPoint y: 394, endPoint x: 1148, endPoint y: 394, distance: 701.0
click at [1032, 514] on tr "インターネットへのデータ転送料（東京リージョン）　※AWS定価に対し、$0.1083/GBで提供 5%割引" at bounding box center [784, 556] width 815 height 45
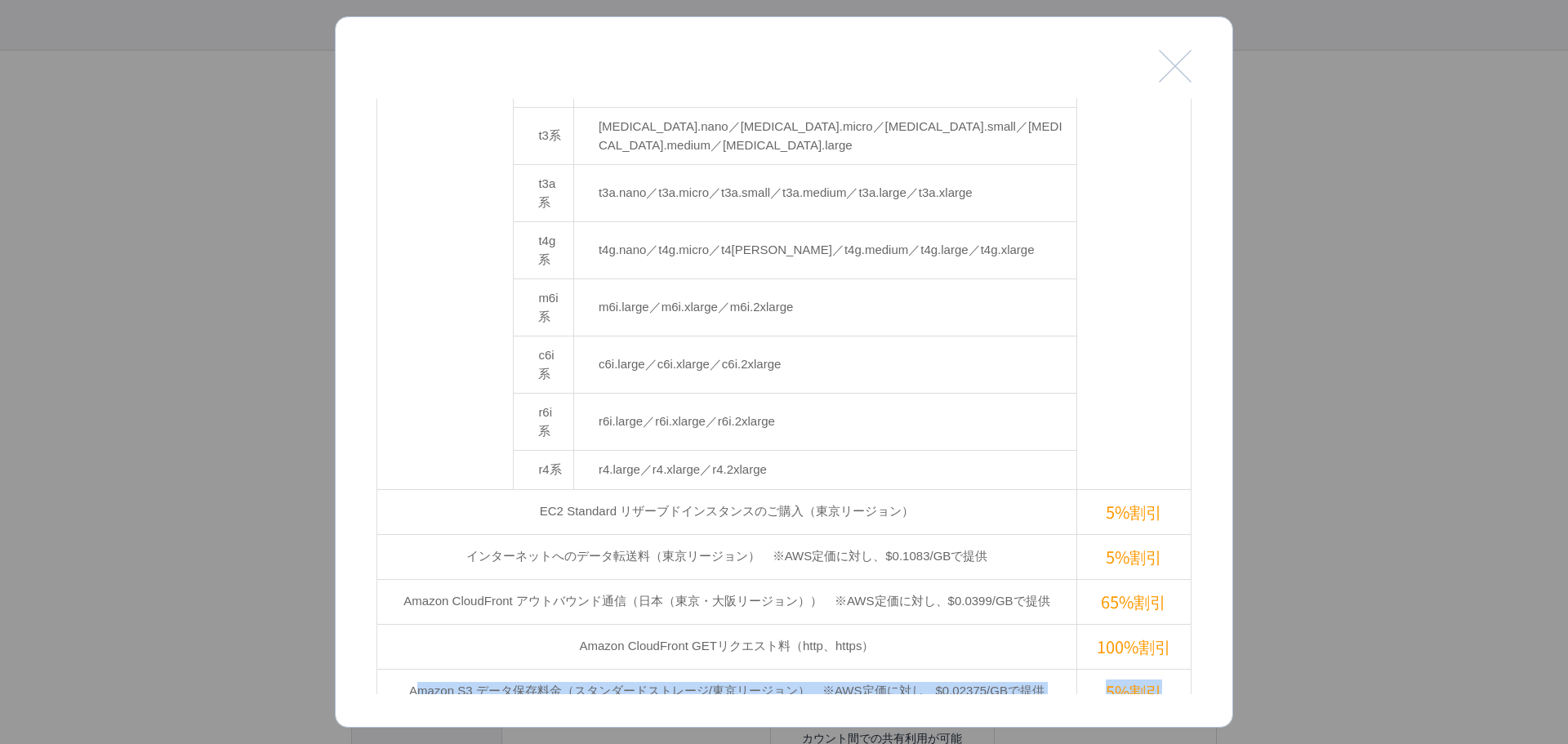
drag, startPoint x: 401, startPoint y: 529, endPoint x: 1170, endPoint y: 530, distance: 769.0
click at [1032, 514] on tr "Amazon S3 データ保存料金（スタンダードストレージ/東京リージョン）　※AWS定価に対し、$0.02375/GBで提供 5%割引" at bounding box center [784, 691] width 815 height 45
click at [1032, 514] on td "5%割引" at bounding box center [1134, 691] width 115 height 45
drag, startPoint x: 1159, startPoint y: 523, endPoint x: 394, endPoint y: 534, distance: 765.1
click at [394, 514] on tr "Amazon S3 データ保存料金（スタンダードストレージ/東京リージョン）　※AWS定価に対し、$0.02375/GBで提供 5%割引" at bounding box center [784, 691] width 815 height 45
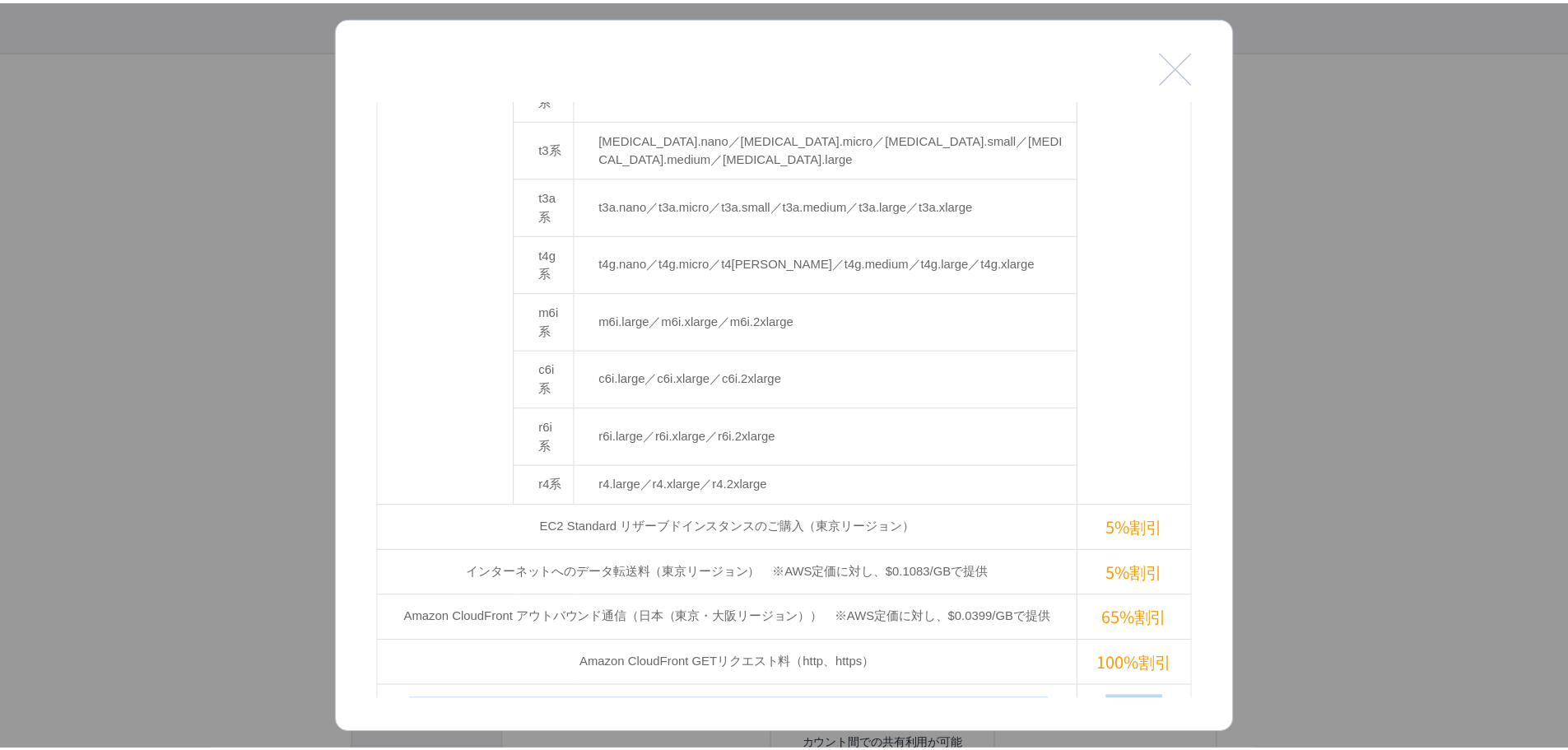
scroll to position [214, 0]
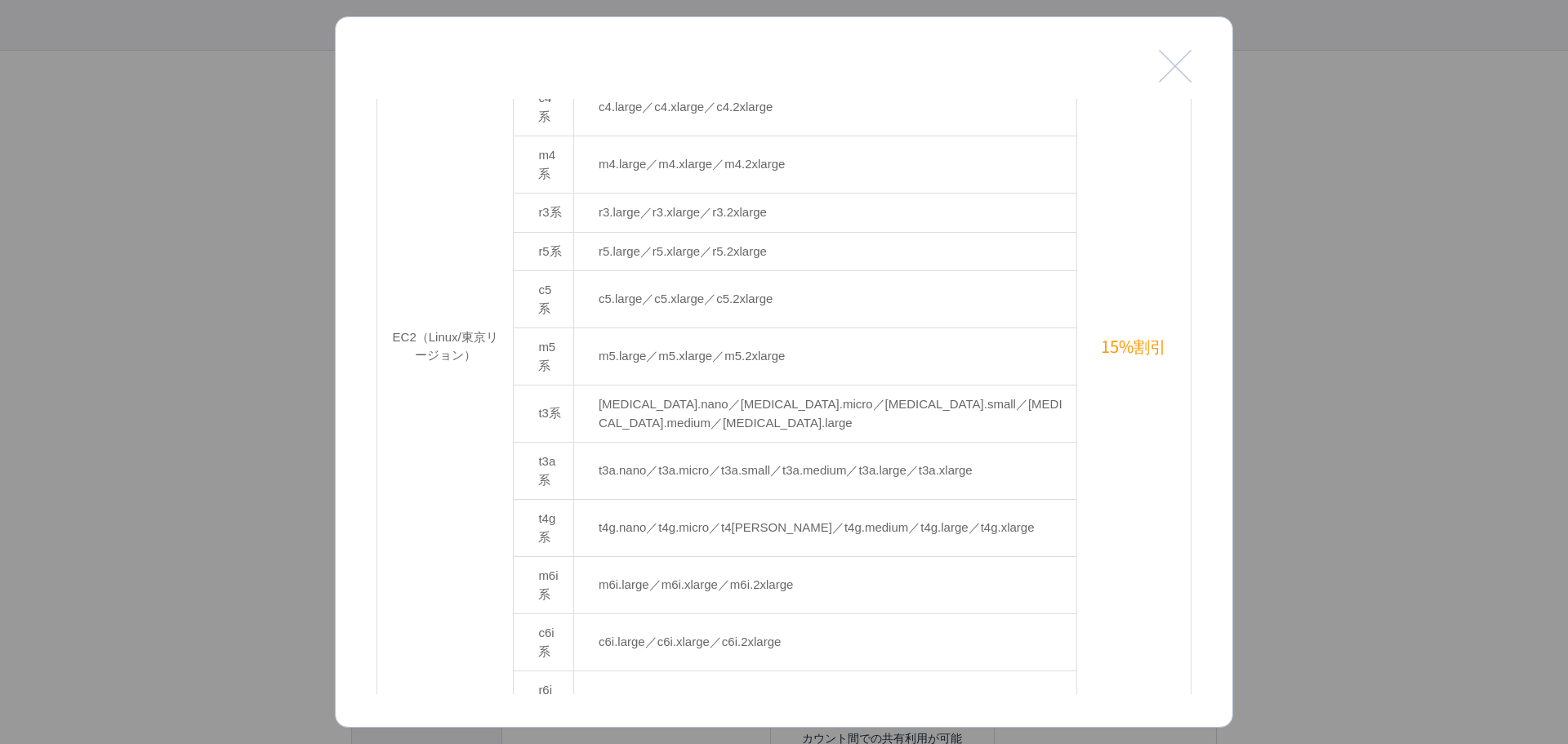
click at [1032, 66] on button "閉じる" at bounding box center [1175, 66] width 33 height 33
